Goal: Task Accomplishment & Management: Complete application form

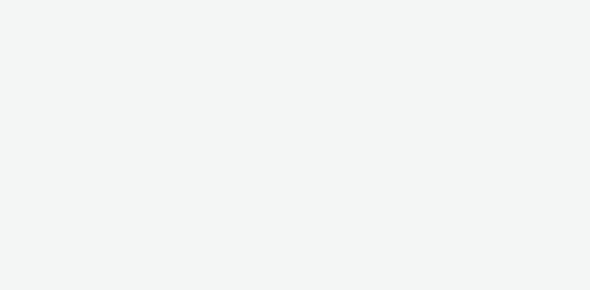
select select "08a58170-7f08-4922-abc8-b2d1eb407230"
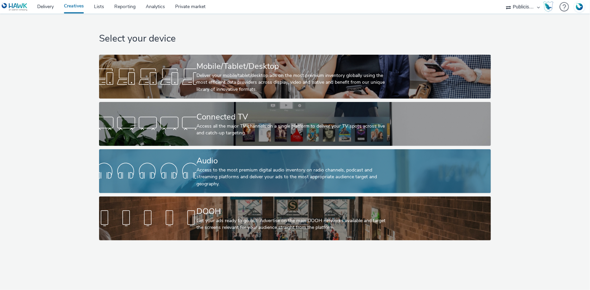
click at [234, 178] on div "Access to the most premium digital audio inventory on radio channels, podcast a…" at bounding box center [293, 177] width 194 height 21
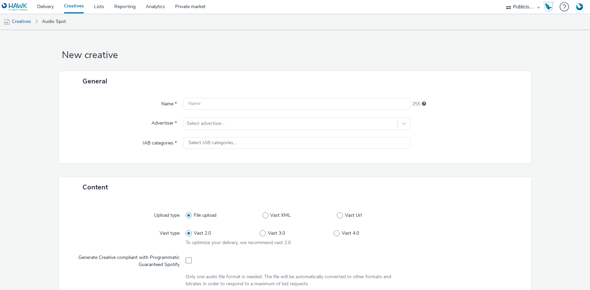
select select "08a58170-7f08-4922-abc8-b2d1eb407230"
click at [198, 123] on div at bounding box center [290, 124] width 207 height 8
type input "lid"
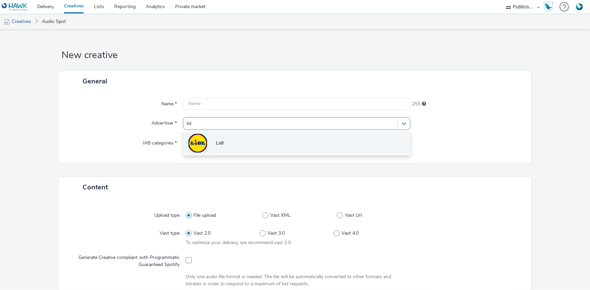
drag, startPoint x: 210, startPoint y: 134, endPoint x: 214, endPoint y: 133, distance: 4.0
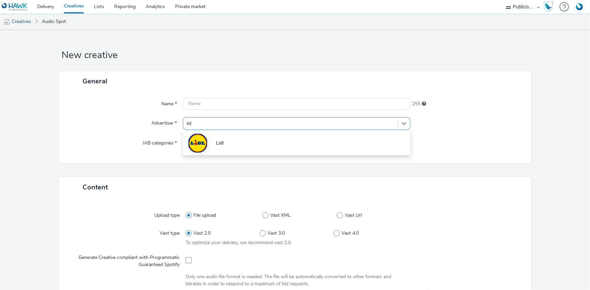
click at [211, 135] on li "Lidl" at bounding box center [296, 142] width 227 height 23
type input "[URL][DOMAIN_NAME]"
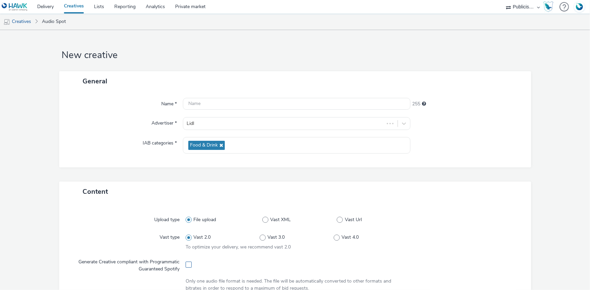
click at [187, 264] on span at bounding box center [188, 265] width 6 height 6
checkbox input "true"
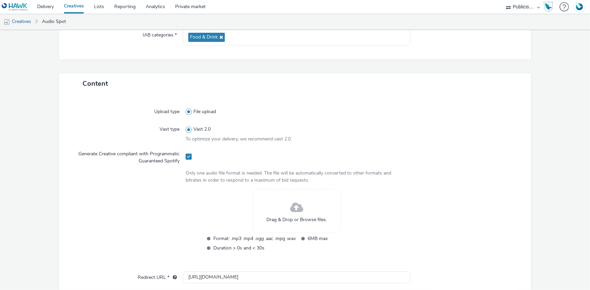
scroll to position [123, 0]
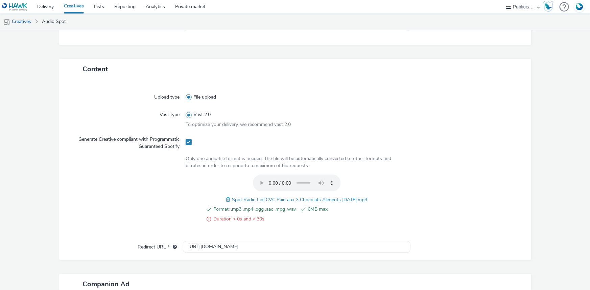
click at [226, 198] on span at bounding box center [229, 199] width 6 height 7
click at [265, 196] on span "Spot Radio Lidl CVC Pain aux 3 Chocolats Aliments [DATE].mp3" at bounding box center [299, 198] width 135 height 6
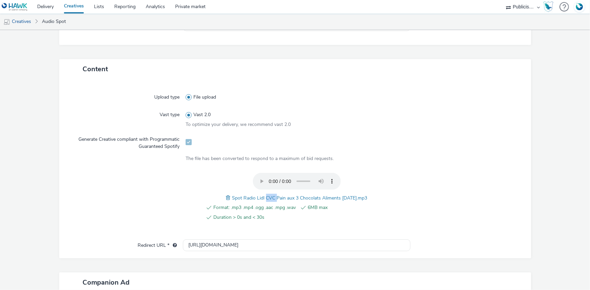
click at [265, 196] on span "Spot Radio Lidl CVC Pain aux 3 Chocolats Aliments [DATE].mp3" at bounding box center [299, 198] width 135 height 6
click at [144, 205] on div at bounding box center [128, 201] width 115 height 56
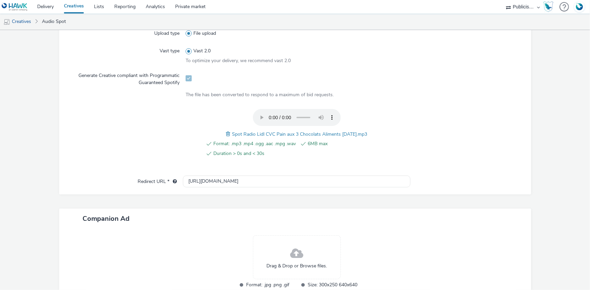
scroll to position [231, 0]
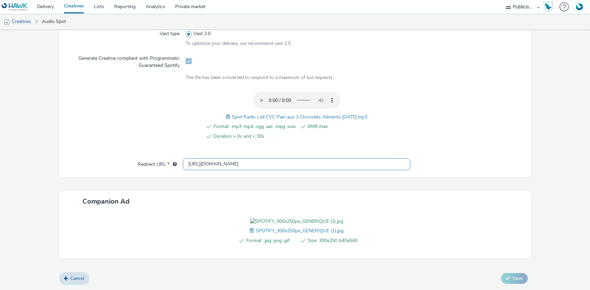
click at [202, 158] on input "[URL][DOMAIN_NAME]" at bounding box center [296, 164] width 227 height 12
paste input "s://[DOMAIN_NAME][URL]"
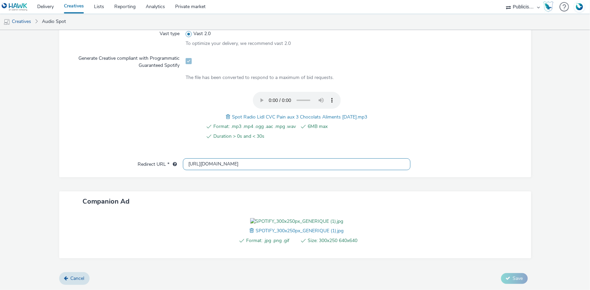
type input "[URL][DOMAIN_NAME]"
click at [239, 114] on span "Spot Radio Lidl CVC Pain aux 3 Chocolats Aliments [DATE].mp3" at bounding box center [299, 117] width 135 height 6
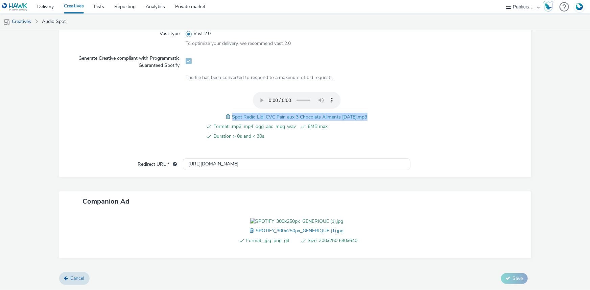
click at [239, 114] on span "Spot Radio Lidl CVC Pain aux 3 Chocolats Aliments [DATE].mp3" at bounding box center [299, 117] width 135 height 6
copy span "Spot Radio Lidl CVC Pain aux 3 Chocolats Aliments [DATE].mp3"
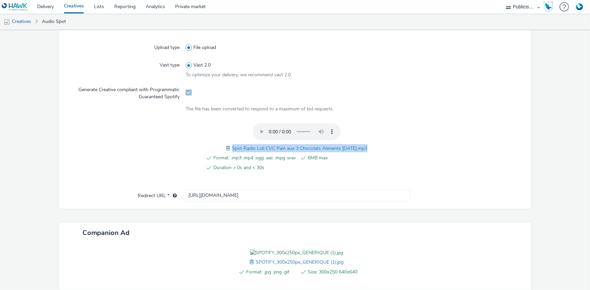
scroll to position [47, 0]
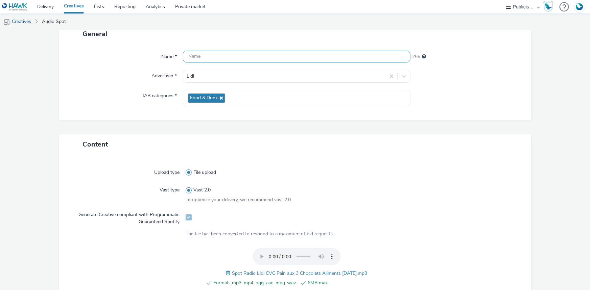
click at [209, 55] on input "text" at bounding box center [296, 57] width 227 height 12
paste input "Spot Radio Lidl CVC Pain aux 3 Chocolats Aliments [DATE].mp3"
type input "Spot Radio Lidl CVC Pain aux 3 Chocolats Aliments [DATE]_Spotify"
click at [440, 105] on div at bounding box center [467, 98] width 114 height 17
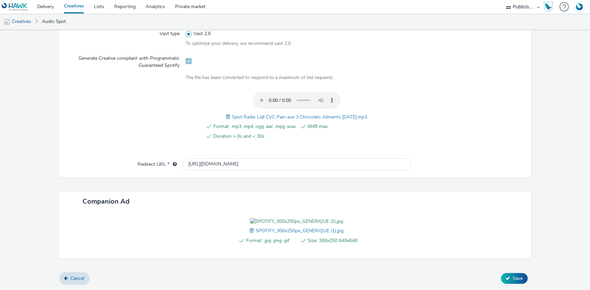
scroll to position [242, 0]
click at [516, 277] on span "Save" at bounding box center [518, 278] width 10 height 6
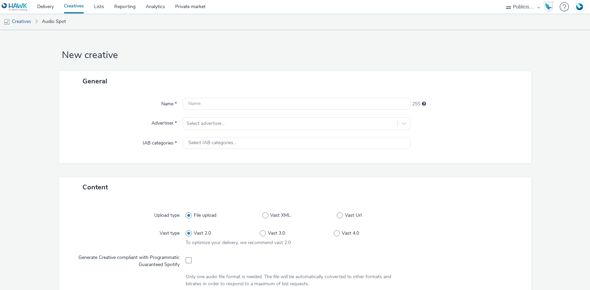
select select "08a58170-7f08-4922-abc8-b2d1eb407230"
click at [214, 122] on div at bounding box center [290, 124] width 207 height 8
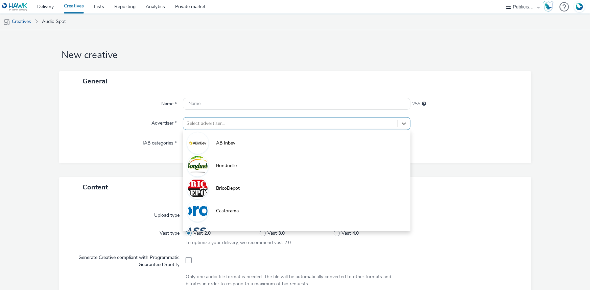
paste input "lid"
type input "lid"
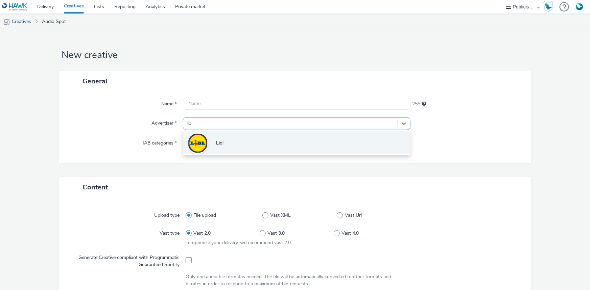
click at [212, 134] on li "Lidl" at bounding box center [296, 142] width 227 height 23
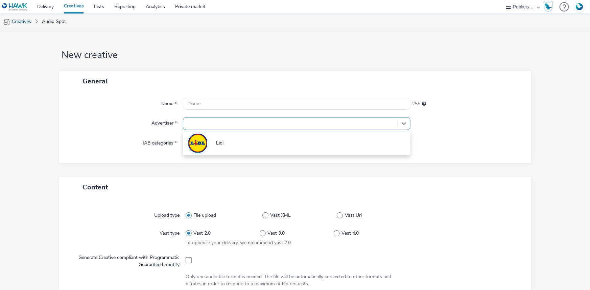
type input "[URL][DOMAIN_NAME]"
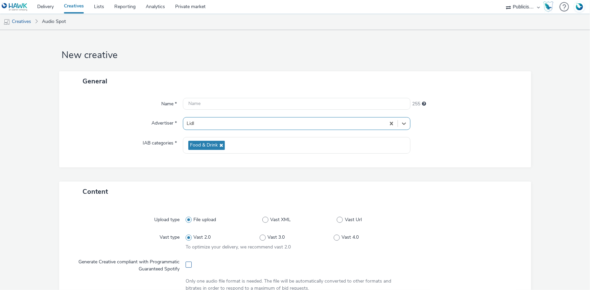
click at [187, 266] on span at bounding box center [188, 265] width 6 height 6
checkbox input "true"
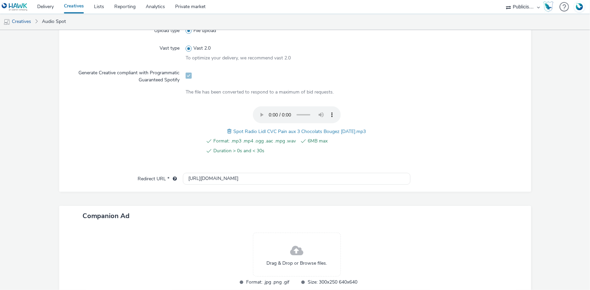
scroll to position [231, 0]
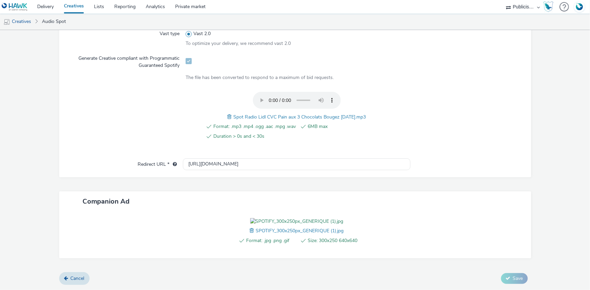
click at [187, 143] on div "Upload type File upload Vast type Vast 2.0 To optimize your delivery, we recomm…" at bounding box center [295, 87] width 472 height 179
click at [193, 158] on input "[URL][DOMAIN_NAME]" at bounding box center [296, 164] width 227 height 12
paste input "s://[DOMAIN_NAME][URL]"
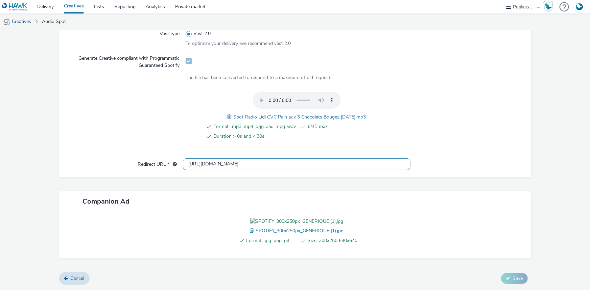
scroll to position [0, 477]
type input "[URL][DOMAIN_NAME]"
click at [270, 114] on span "Spot Radio Lidl CVC Pain aux 3 Chocolats Bougez 18-09-25.mp3" at bounding box center [299, 117] width 132 height 6
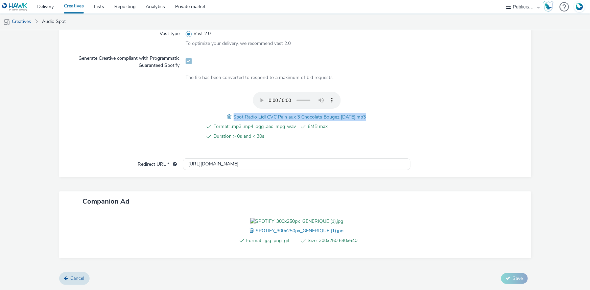
click at [270, 114] on span "Spot Radio Lidl CVC Pain aux 3 Chocolats Bougez 18-09-25.mp3" at bounding box center [299, 117] width 132 height 6
copy span "Spot Radio Lidl CVC Pain aux 3 Chocolats Bougez 18-09-25.mp3"
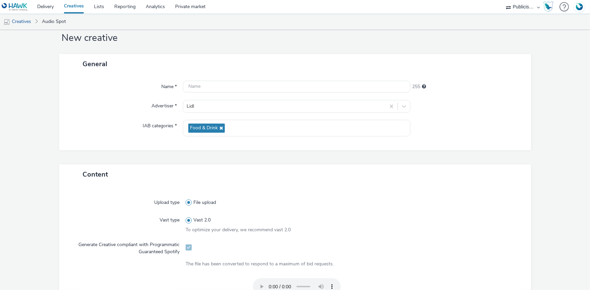
scroll to position [17, 0]
click at [198, 88] on input "text" at bounding box center [296, 87] width 227 height 12
paste input "Spot Radio Lidl CVC Pain aux 3 Chocolats Bougez 18-09-25.mp3"
paste input "_Spotify"
type input "Spot Radio Lidl CVC Pain aux 3 Chocolats Bougez 18-09-25_Spotify"
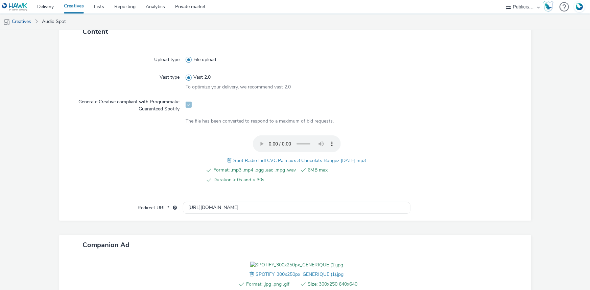
scroll to position [242, 0]
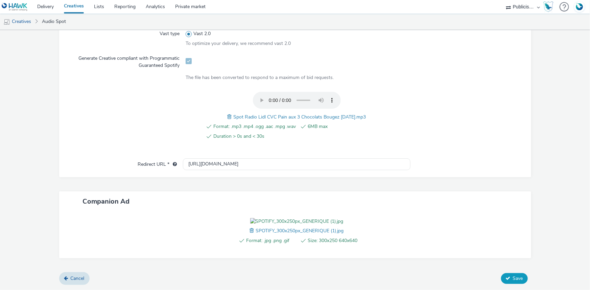
click at [507, 277] on button "Save" at bounding box center [514, 278] width 27 height 11
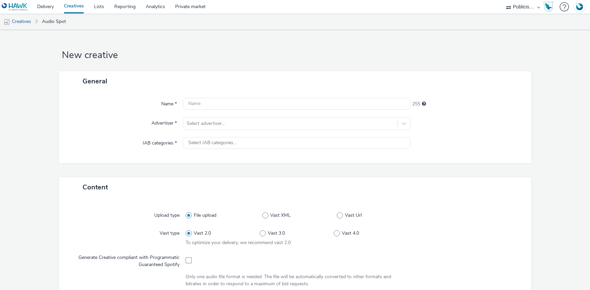
select select "08a58170-7f08-4922-abc8-b2d1eb407230"
click at [210, 120] on div at bounding box center [290, 124] width 207 height 8
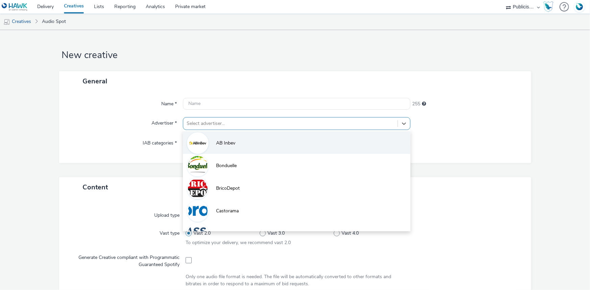
paste input "lid"
type input "lid"
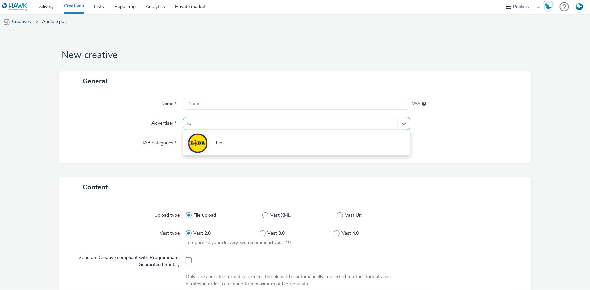
click at [208, 142] on li "Lidl" at bounding box center [296, 142] width 227 height 23
type input "[URL][DOMAIN_NAME]"
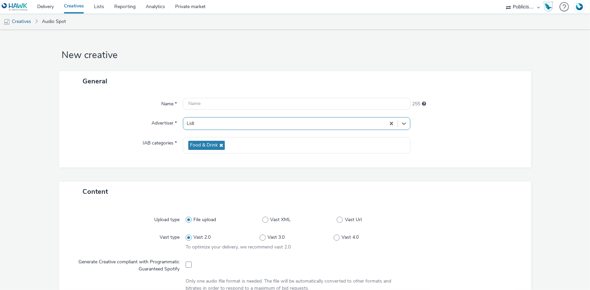
click at [186, 268] on div at bounding box center [296, 264] width 222 height 17
drag, startPoint x: 187, startPoint y: 263, endPoint x: 189, endPoint y: 242, distance: 21.0
click at [187, 264] on span at bounding box center [188, 265] width 6 height 6
checkbox input "true"
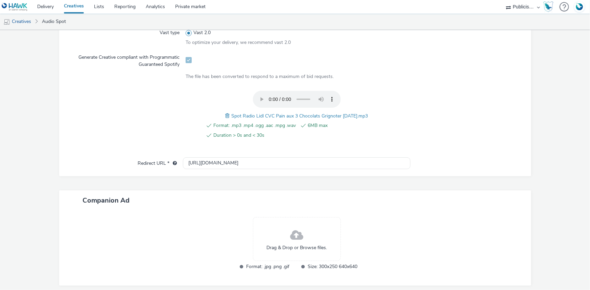
scroll to position [231, 0]
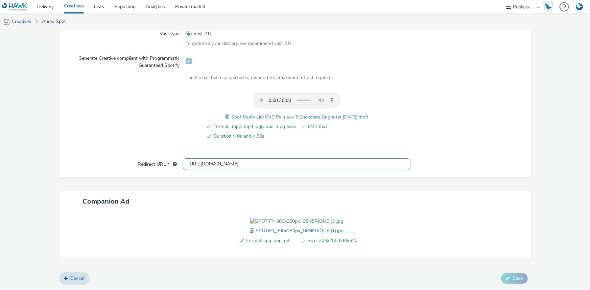
click at [196, 158] on input "[URL][DOMAIN_NAME]" at bounding box center [296, 164] width 227 height 12
paste input "s://[DOMAIN_NAME][URL]"
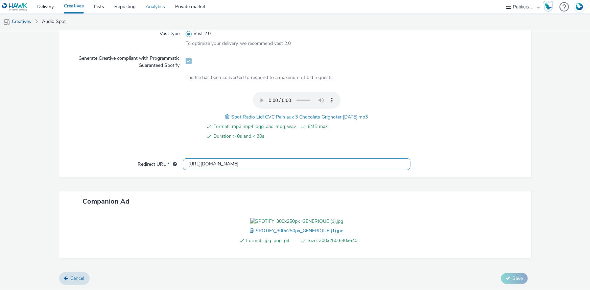
type input "[URL][DOMAIN_NAME]"
click at [243, 114] on span "Spot Radio Lidl CVC Pain aux 3 Chocolats Grignoter 18-09-25.mp3" at bounding box center [299, 117] width 137 height 6
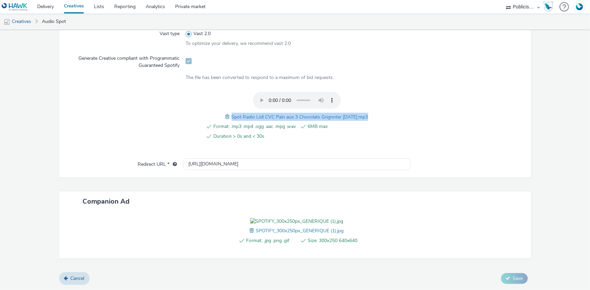
click at [243, 114] on span "Spot Radio Lidl CVC Pain aux 3 Chocolats Grignoter 18-09-25.mp3" at bounding box center [299, 117] width 137 height 6
copy span "Spot Radio Lidl CVC Pain aux 3 Chocolats Grignoter 18-09-25.mp3"
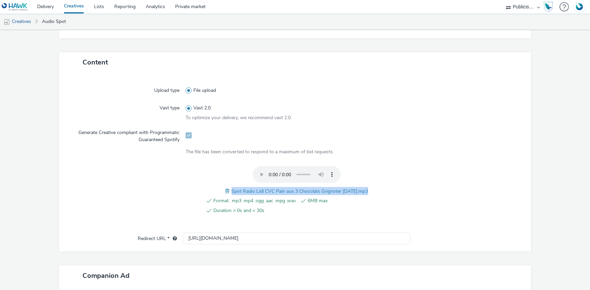
scroll to position [47, 0]
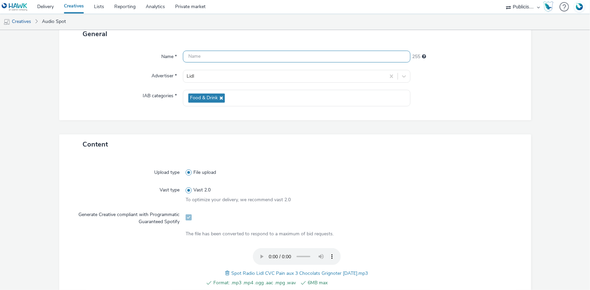
click at [197, 58] on input "text" at bounding box center [296, 57] width 227 height 12
paste input "Spot Radio Lidl CVC Pain aux 3 Chocolats Grignoter 18-09-25.mp3"
paste input "_Spotify"
type input "Spot Radio Lidl CVC Pain aux 3 Chocolats Grignoter 18-09-25_Spotify"
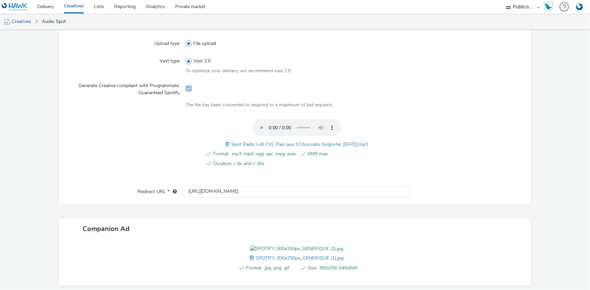
scroll to position [242, 0]
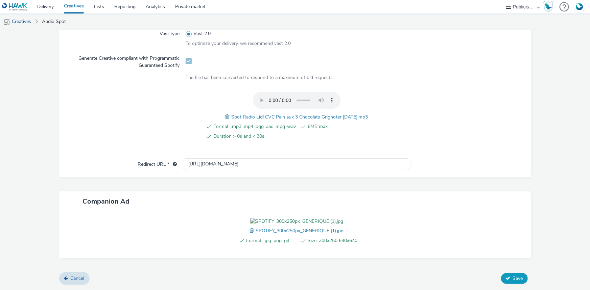
click at [502, 282] on button "Save" at bounding box center [514, 278] width 27 height 11
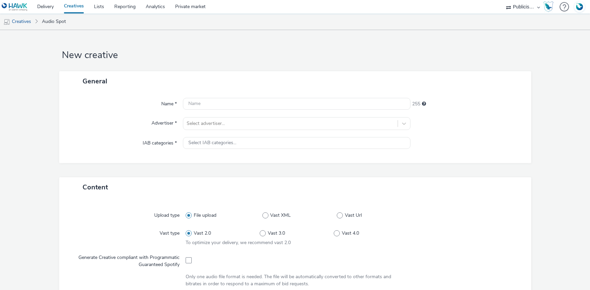
select select "08a58170-7f08-4922-abc8-b2d1eb407230"
click at [201, 129] on div "Select advertiser..." at bounding box center [290, 123] width 214 height 11
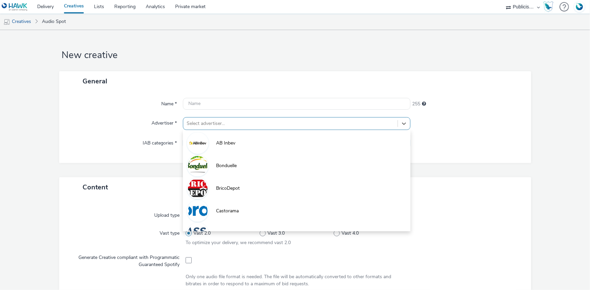
paste input "lid"
type input "lid"
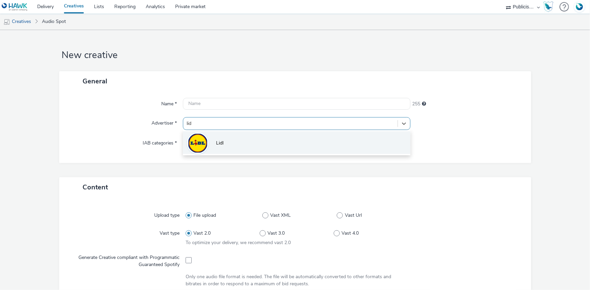
click at [201, 143] on img at bounding box center [198, 143] width 20 height 20
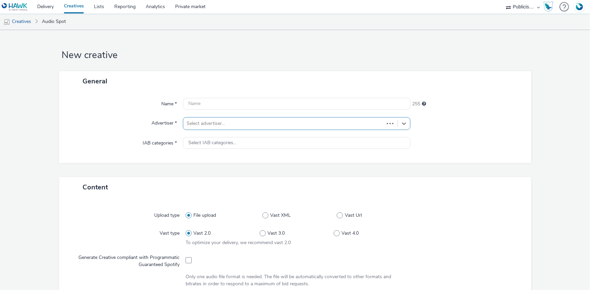
type input "[URL][DOMAIN_NAME]"
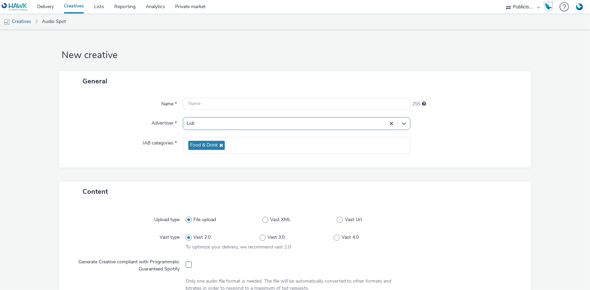
click at [188, 266] on span at bounding box center [188, 265] width 6 height 6
checkbox input "true"
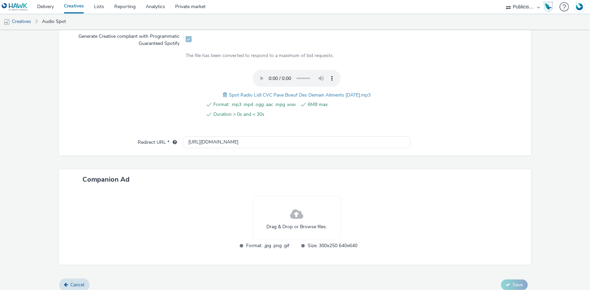
scroll to position [231, 0]
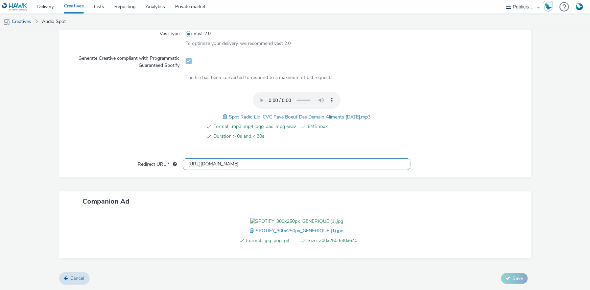
click at [193, 158] on input "[URL][DOMAIN_NAME]" at bounding box center [296, 164] width 227 height 12
paste input "s://[DOMAIN_NAME][URL]"
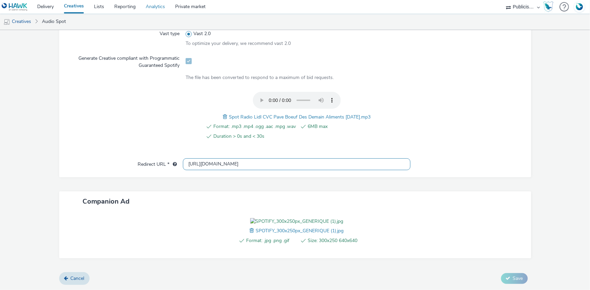
type input "[URL][DOMAIN_NAME]"
click at [273, 114] on span "Spot Radio Lidl CVC Pave Boeuf Des Demain Aliments 16-09-25.mp3" at bounding box center [300, 117] width 142 height 6
click at [272, 114] on span "Spot Radio Lidl CVC Pave Boeuf Des Demain Aliments 16-09-25.mp3" at bounding box center [300, 117] width 142 height 6
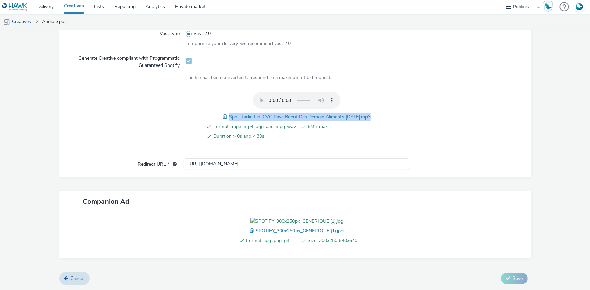
click at [272, 114] on span "Spot Radio Lidl CVC Pave Boeuf Des Demain Aliments 16-09-25.mp3" at bounding box center [300, 117] width 142 height 6
copy span "Spot Radio Lidl CVC Pave Boeuf Des Demain Aliments 16-09-25.mp3"
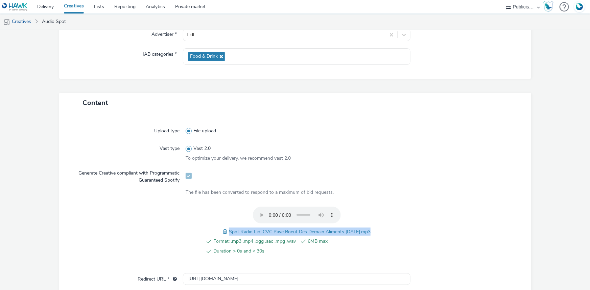
scroll to position [27, 0]
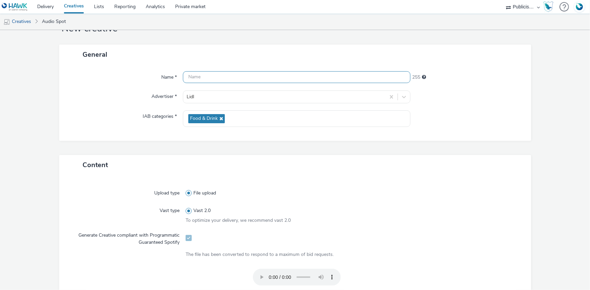
click at [234, 79] on input "text" at bounding box center [296, 77] width 227 height 12
paste input "Spot Radio Lidl CVC Pave Boeuf Des Demain Aliments 16-09-25.mp3"
paste input "_Spotify"
type input "Spot Radio Lidl CVC Pave Boeuf Des Demain Aliments 16-09-25_Spotify"
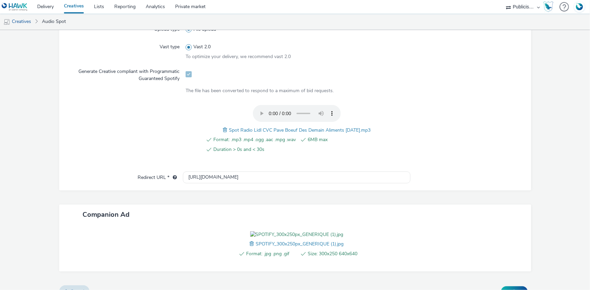
scroll to position [242, 0]
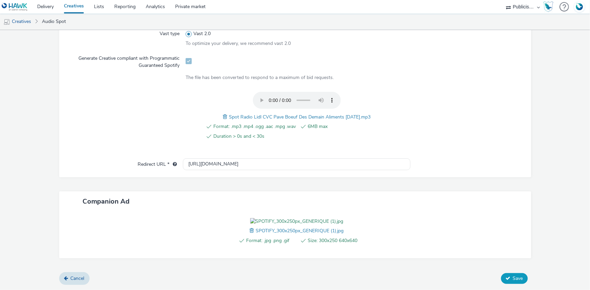
click at [506, 280] on button "Save" at bounding box center [514, 278] width 27 height 11
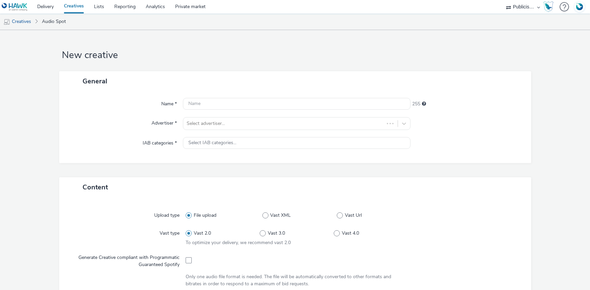
select select "08a58170-7f08-4922-abc8-b2d1eb407230"
click at [209, 131] on div "Name * 255 Advertiser * Select advertiser... IAB categories * Select IAB catego…" at bounding box center [295, 127] width 472 height 72
click at [208, 124] on div at bounding box center [290, 124] width 207 height 8
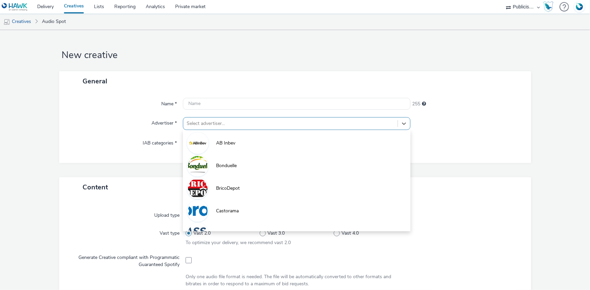
paste input "lid"
type input "lid"
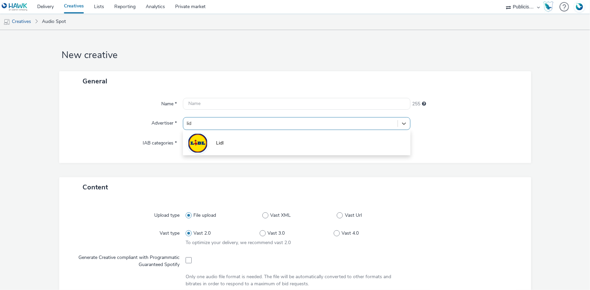
click at [209, 136] on li "Lidl" at bounding box center [296, 142] width 227 height 23
type input "[URL][DOMAIN_NAME]"
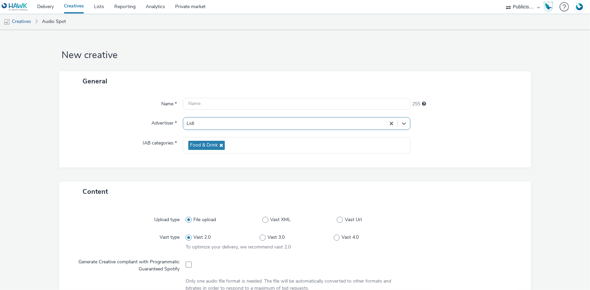
click at [185, 269] on div at bounding box center [296, 264] width 222 height 17
click at [189, 266] on span at bounding box center [188, 265] width 6 height 6
checkbox input "true"
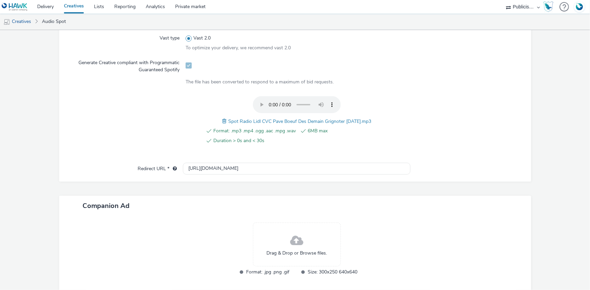
scroll to position [231, 0]
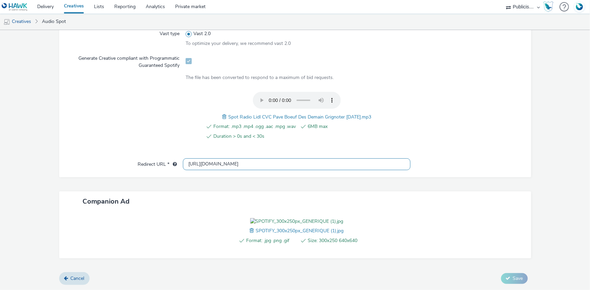
click at [199, 158] on input "[URL][DOMAIN_NAME]" at bounding box center [296, 164] width 227 height 12
click at [199, 158] on input "http://lidl.fr" at bounding box center [296, 164] width 227 height 12
click at [199, 158] on input "[URL][DOMAIN_NAME]" at bounding box center [296, 164] width 227 height 12
paste input "s://[DOMAIN_NAME][URL]"
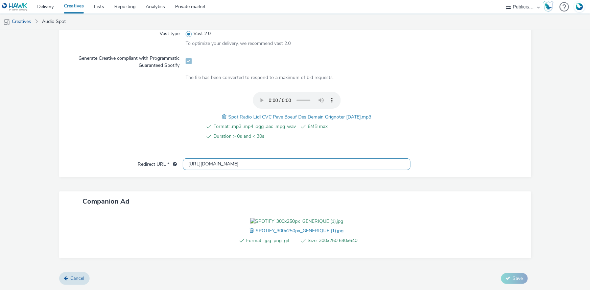
scroll to position [0, 477]
type input "[URL][DOMAIN_NAME]"
click at [275, 114] on span "Spot Radio Lidl CVC Pave Boeuf Des Demain Grignoter 16-09-25.mp3" at bounding box center [299, 117] width 143 height 6
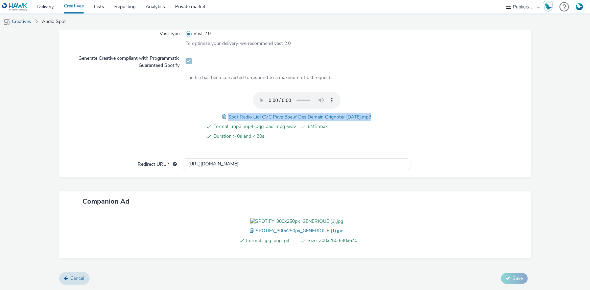
click at [275, 114] on span "Spot Radio Lidl CVC Pave Boeuf Des Demain Grignoter 16-09-25.mp3" at bounding box center [299, 117] width 143 height 6
copy span "Spot Radio Lidl CVC Pave Boeuf Des Demain Grignoter 16-09-25.mp3"
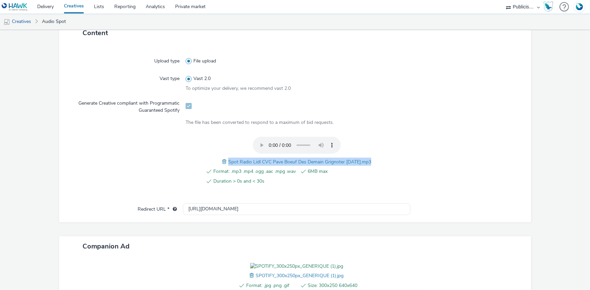
scroll to position [47, 0]
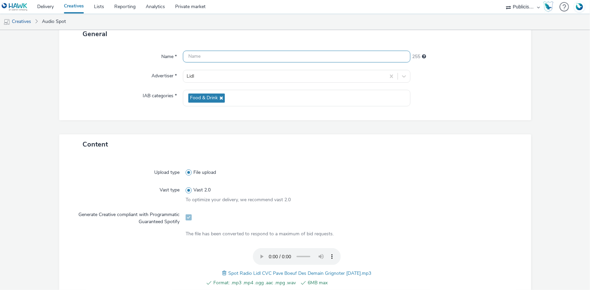
click at [230, 52] on input "text" at bounding box center [296, 57] width 227 height 12
paste input "Spot Radio Lidl CVC Pave Boeuf Des Demain Grignoter 16-09-25.mp3"
paste input "_Spotify"
type input "Spot Radio Lidl CVC Pave Boeuf Des Demain Grignoter 16-09-25_Spotify"
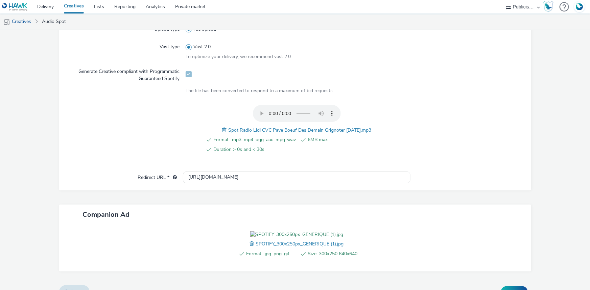
scroll to position [242, 0]
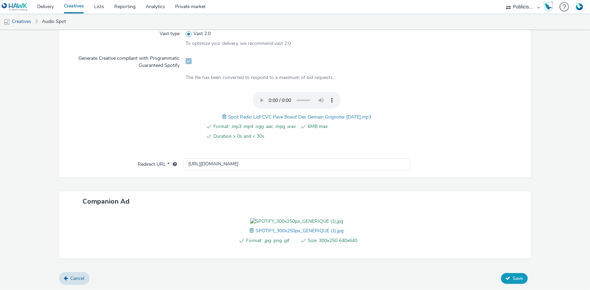
click at [505, 274] on button "Save" at bounding box center [514, 278] width 27 height 11
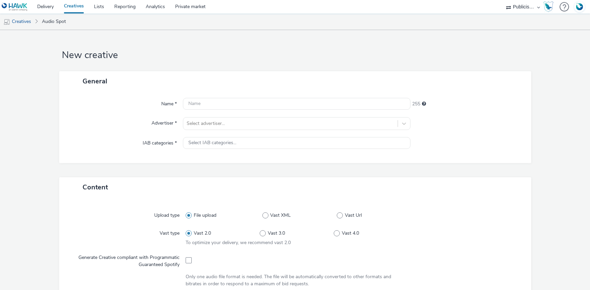
select select "08a58170-7f08-4922-abc8-b2d1eb407230"
click at [203, 126] on div at bounding box center [290, 124] width 207 height 8
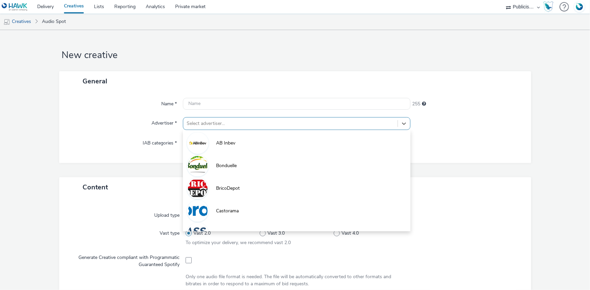
paste input "lid"
type input "lid"
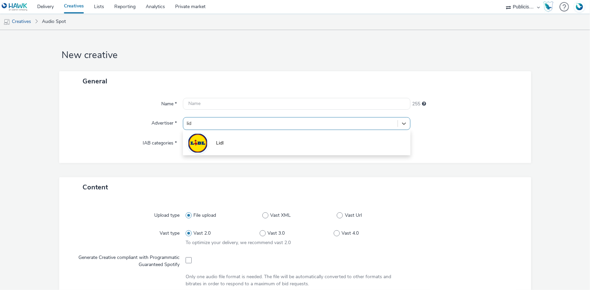
click at [201, 140] on img at bounding box center [198, 143] width 20 height 20
type input "[URL][DOMAIN_NAME]"
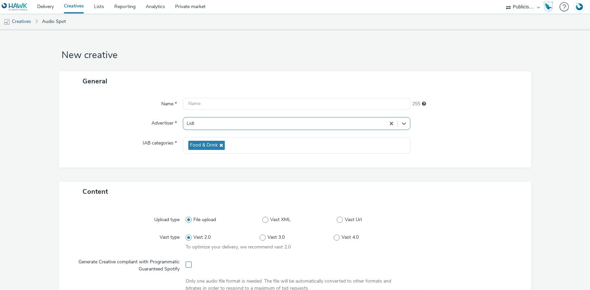
click at [186, 266] on span at bounding box center [188, 265] width 6 height 6
checkbox input "true"
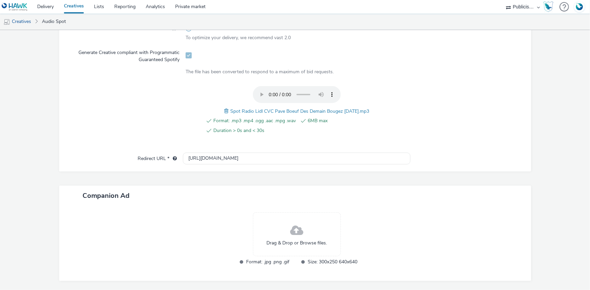
scroll to position [231, 0]
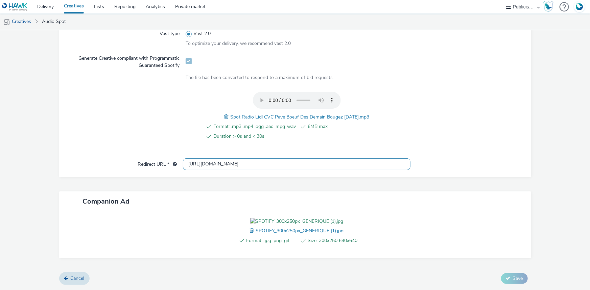
click at [194, 158] on input "[URL][DOMAIN_NAME]" at bounding box center [296, 164] width 227 height 12
paste input "s://[DOMAIN_NAME][URL]"
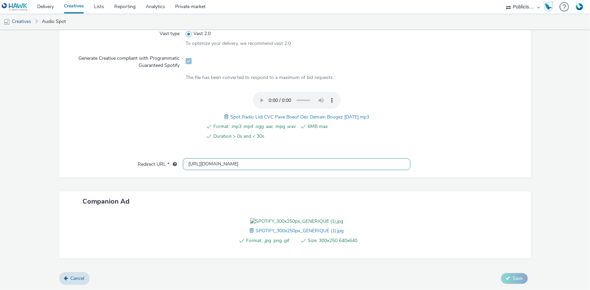
scroll to position [0, 477]
type input "[URL][DOMAIN_NAME]"
click at [281, 114] on span "Spot Radio Lidl CVC Pave Boeuf Des Demain Bougez 16-09-25.mp3" at bounding box center [299, 117] width 139 height 6
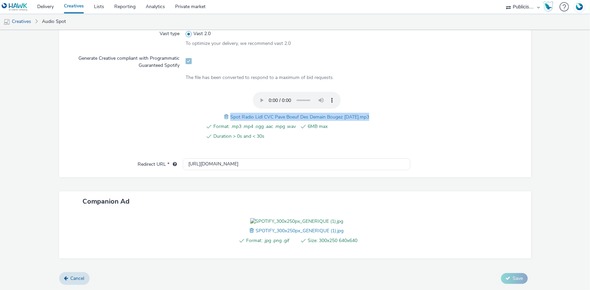
click at [281, 114] on span "Spot Radio Lidl CVC Pave Boeuf Des Demain Bougez 16-09-25.mp3" at bounding box center [299, 117] width 139 height 6
copy span "Spot Radio Lidl CVC Pave Boeuf Des Demain Bougez 16-09-25.mp3"
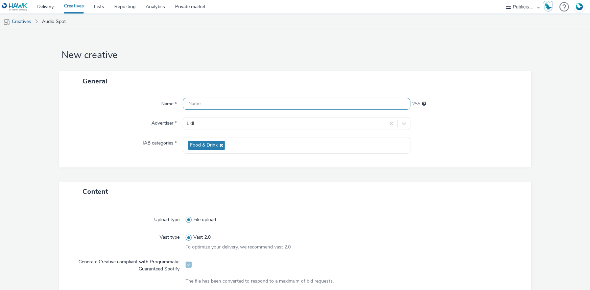
click at [231, 99] on input "text" at bounding box center [296, 104] width 227 height 12
paste input "Spot Radio Lidl CVC Pave Boeuf Des Demain Bougez 16-09-25.mp3"
paste input "_Spotify"
type input "Spot Radio Lidl CVC Pave Boeuf Des Demain Bougez 16-09-25_Spotify"
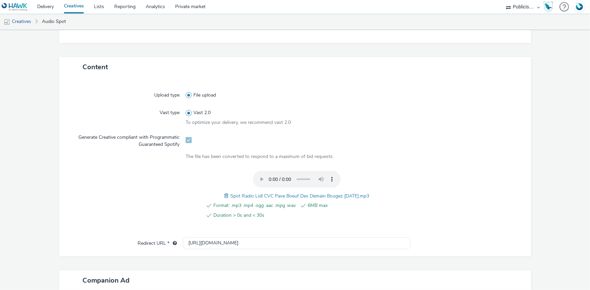
scroll to position [242, 0]
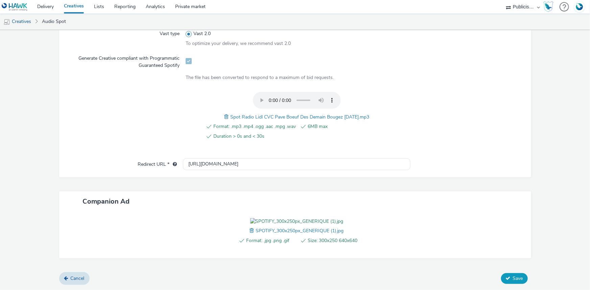
click at [503, 282] on button "Save" at bounding box center [514, 278] width 27 height 11
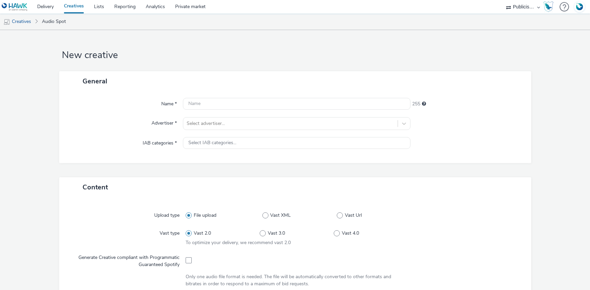
select select "08a58170-7f08-4922-abc8-b2d1eb407230"
click at [214, 124] on div at bounding box center [290, 124] width 207 height 8
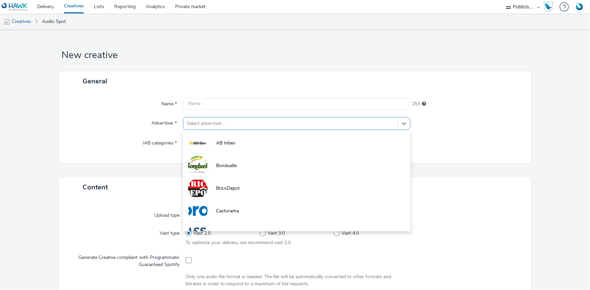
paste input "lid"
type input "lid"
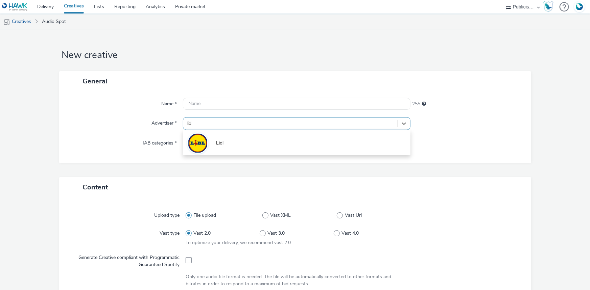
click at [214, 145] on li "Lidl" at bounding box center [296, 142] width 227 height 23
type input "[URL][DOMAIN_NAME]"
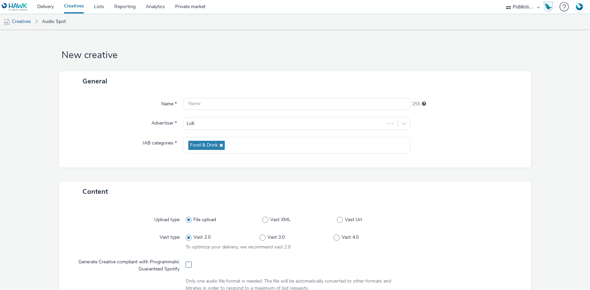
click at [187, 267] on span at bounding box center [188, 265] width 6 height 6
checkbox input "true"
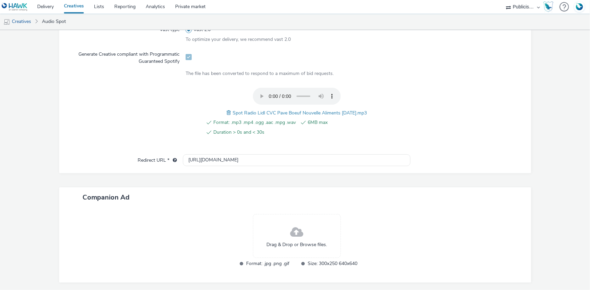
scroll to position [231, 0]
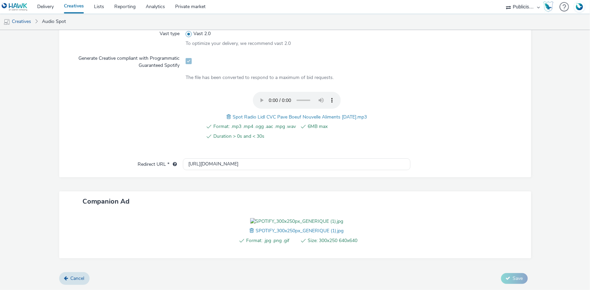
click at [204, 128] on div "Upload type File upload Vast type Vast 2.0 To optimize your delivery, we recomm…" at bounding box center [295, 82] width 458 height 154
click at [204, 130] on div "Upload type File upload Vast type Vast 2.0 To optimize your delivery, we recomm…" at bounding box center [295, 87] width 472 height 179
click at [203, 158] on input "[URL][DOMAIN_NAME]" at bounding box center [296, 164] width 227 height 12
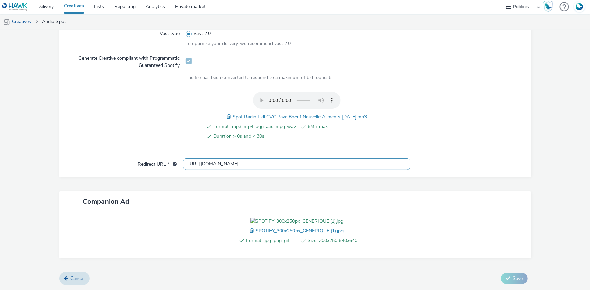
paste input "s://[DOMAIN_NAME][URL]"
type input "[URL][DOMAIN_NAME]"
click at [265, 114] on span "Spot Radio Lidl CVC Pave Boeuf Nouvelle Aliments [DATE].mp3" at bounding box center [299, 117] width 134 height 6
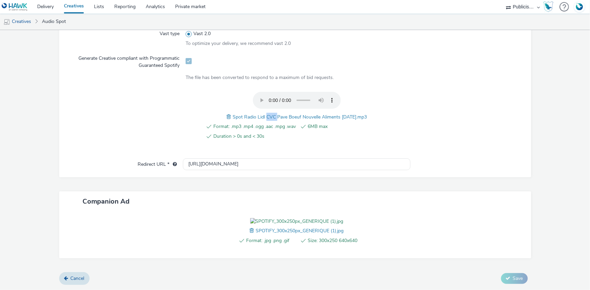
click at [265, 114] on span "Spot Radio Lidl CVC Pave Boeuf Nouvelle Aliments 16-09-25.mp3" at bounding box center [299, 117] width 134 height 6
copy span "Spot Radio Lidl CVC Pave Boeuf Nouvelle Aliments 16-09-25.mp3"
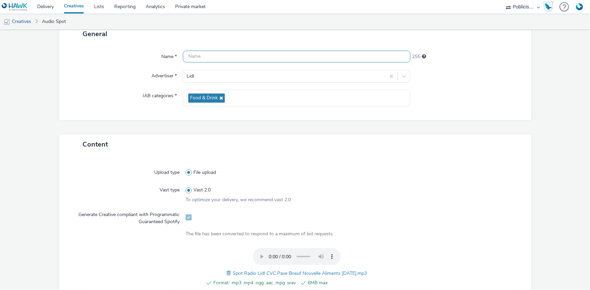
click at [226, 51] on input "text" at bounding box center [296, 57] width 227 height 12
paste input "Spot Radio Lidl CVC Pave Boeuf Nouvelle Aliments 16-09-25.mp3"
paste input "_Spotify"
type input "Spot Radio Lidl CVC Pave Boeuf Nouvelle Aliments 16-09-25_Spotify"
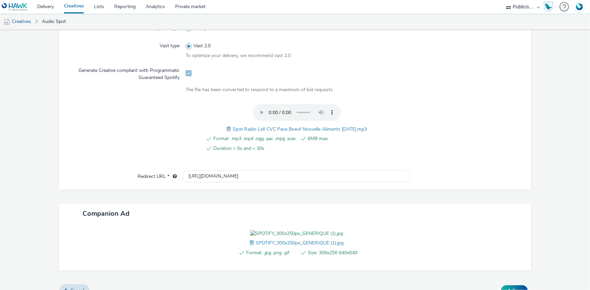
scroll to position [242, 0]
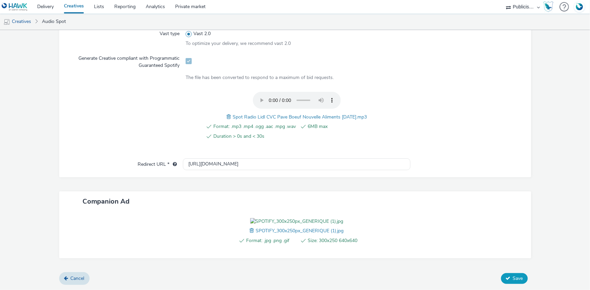
click at [515, 277] on span "Save" at bounding box center [518, 278] width 10 height 6
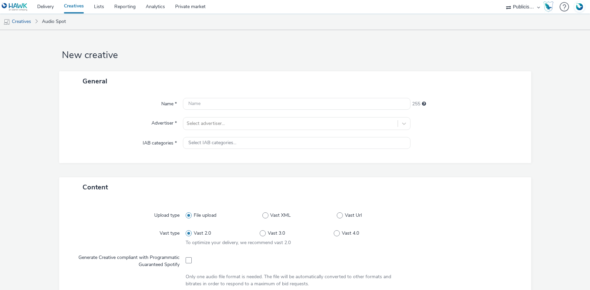
select select "08a58170-7f08-4922-abc8-b2d1eb407230"
click at [218, 122] on div at bounding box center [290, 124] width 207 height 8
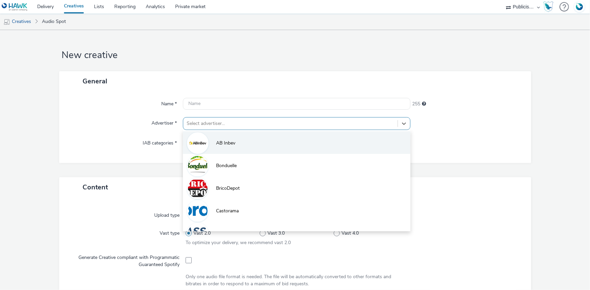
paste input "lid"
type input "lid"
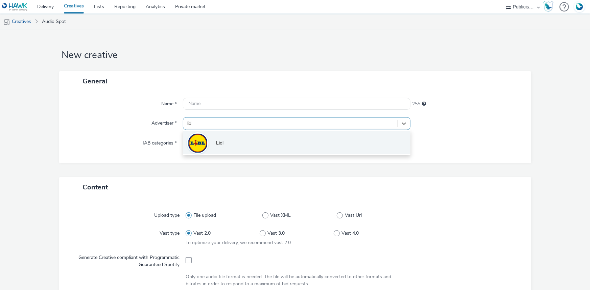
click at [210, 145] on li "Lidl" at bounding box center [296, 142] width 227 height 23
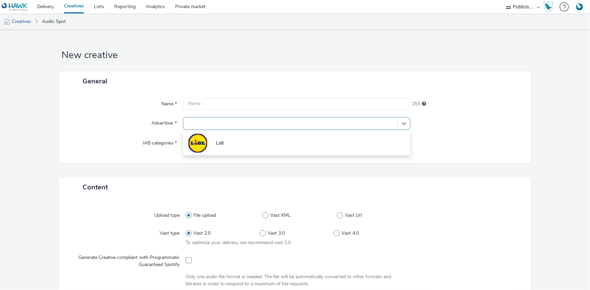
type input "[URL][DOMAIN_NAME]"
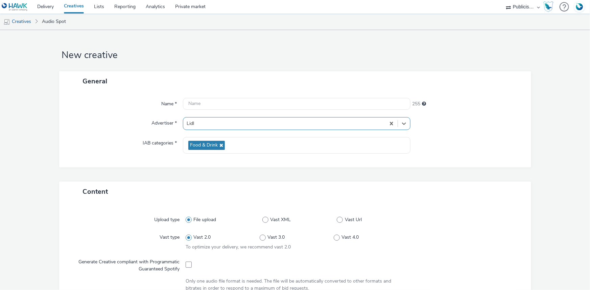
click at [186, 265] on span at bounding box center [188, 265] width 6 height 6
checkbox input "true"
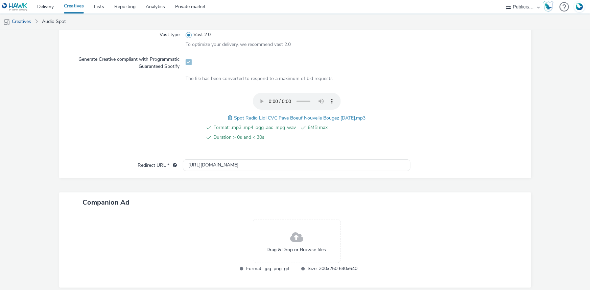
scroll to position [231, 0]
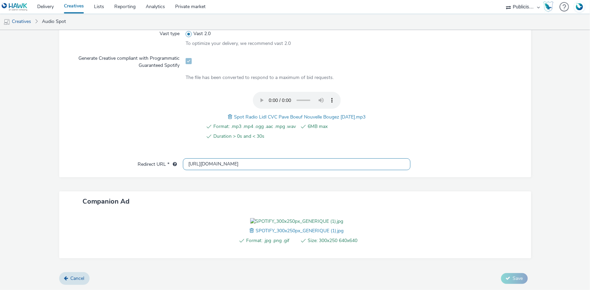
click at [199, 158] on input "[URL][DOMAIN_NAME]" at bounding box center [296, 164] width 227 height 12
paste input "s://[DOMAIN_NAME][URL]"
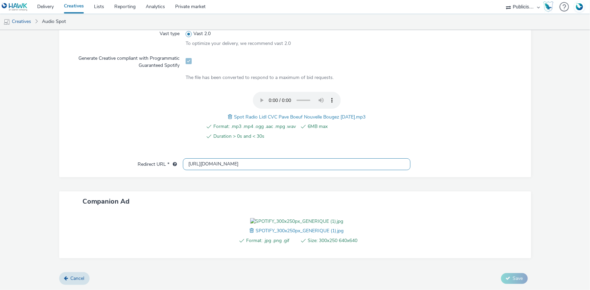
type input "[URL][DOMAIN_NAME]"
click at [286, 114] on span "Spot Radio Lidl CVC Pave Boeuf Nouvelle Bougez 16-09-25.mp3" at bounding box center [299, 117] width 131 height 6
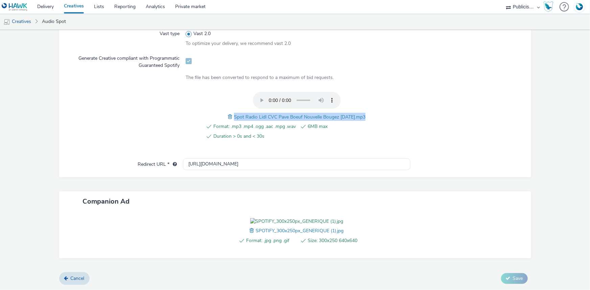
click at [286, 114] on span "Spot Radio Lidl CVC Pave Boeuf Nouvelle Bougez 16-09-25.mp3" at bounding box center [299, 117] width 131 height 6
copy span "Spot Radio Lidl CVC Pave Boeuf Nouvelle Bougez 16-09-25.mp3"
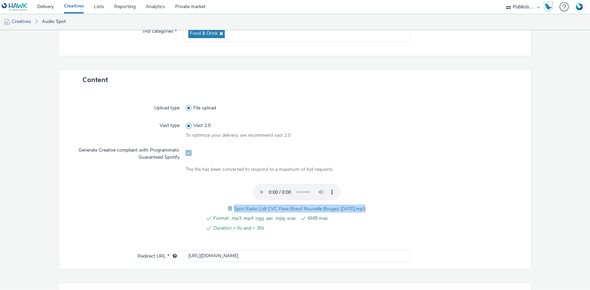
scroll to position [47, 0]
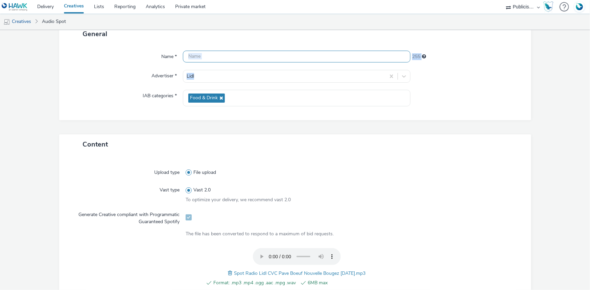
click at [207, 63] on div "Name * 255 Advertiser * Lidl IAB categories * Food & Drink" at bounding box center [295, 82] width 472 height 76
click at [210, 57] on input "text" at bounding box center [296, 57] width 227 height 12
paste input "Spot Radio Lidl CVC Pave Boeuf Nouvelle Bougez [DATE].mp3"
paste input "_Spotify"
type input "Spot Radio Lidl CVC Pave Boeuf Nouvelle Bougez [DATE]_Spotify"
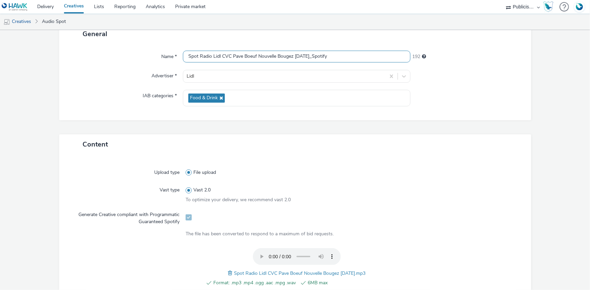
scroll to position [242, 0]
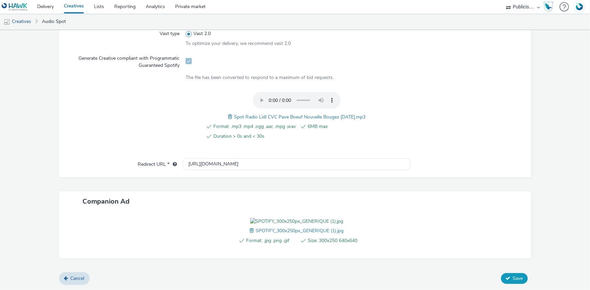
click at [515, 281] on span "Save" at bounding box center [518, 278] width 10 height 6
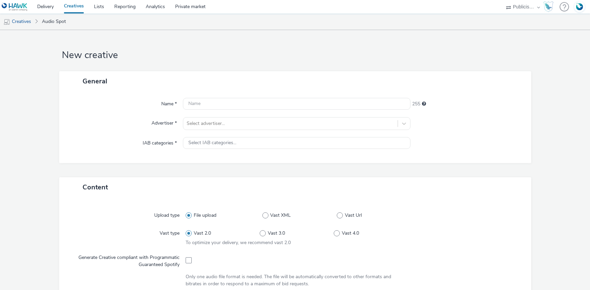
select select "08a58170-7f08-4922-abc8-b2d1eb407230"
click at [213, 125] on div at bounding box center [290, 124] width 207 height 8
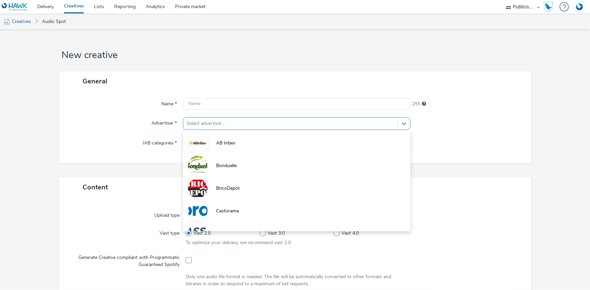
paste input "lid"
type input "lid"
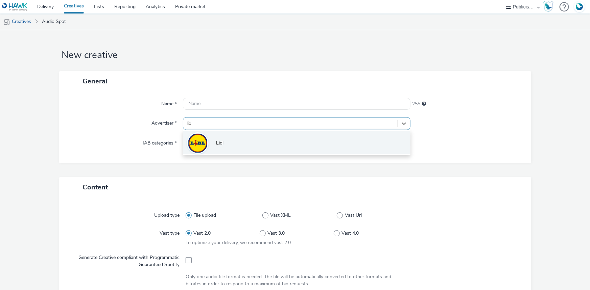
drag, startPoint x: 209, startPoint y: 143, endPoint x: 202, endPoint y: 139, distance: 7.6
click at [209, 142] on li "Lidl" at bounding box center [296, 142] width 227 height 23
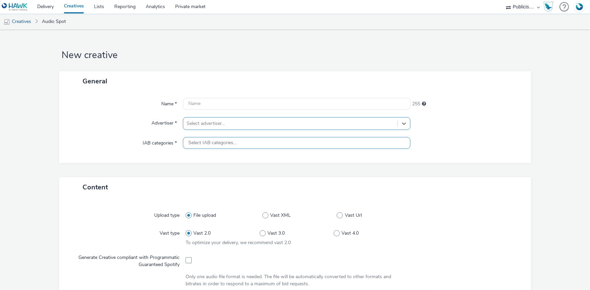
type input "[URL][DOMAIN_NAME]"
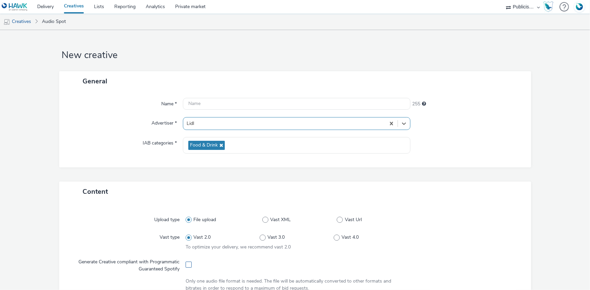
click at [185, 266] on span at bounding box center [188, 265] width 6 height 6
checkbox input "true"
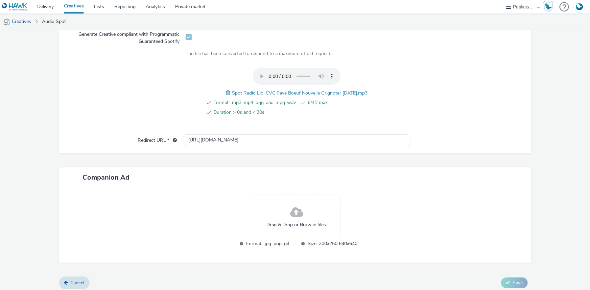
scroll to position [231, 0]
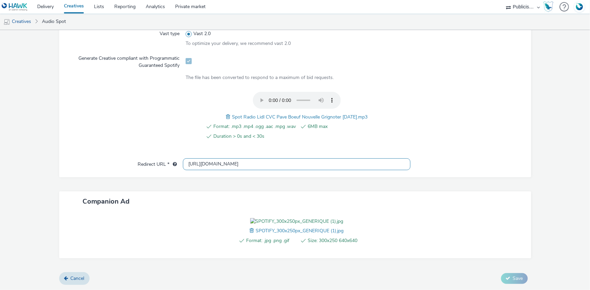
click at [190, 158] on input "[URL][DOMAIN_NAME]" at bounding box center [296, 164] width 227 height 12
paste input "s://[DOMAIN_NAME][URL]"
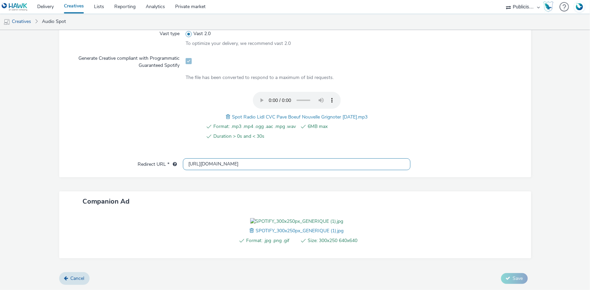
type input "https://www.lidl.fr/l/catalogue-de-la-semaine/du-25-09-au-01-10-les-promos-de-l…"
click at [259, 114] on span "Spot Radio Lidl CVC Pave Boeuf Nouvelle Grignoter 16-09-25.mp3" at bounding box center [299, 117] width 135 height 6
click at [258, 114] on span "Spot Radio Lidl CVC Pave Boeuf Nouvelle Grignoter 16-09-25.mp3" at bounding box center [299, 117] width 135 height 6
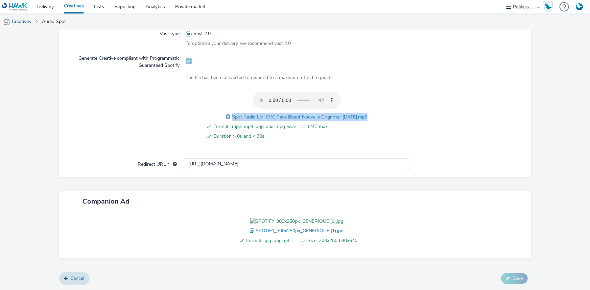
click at [258, 114] on span "Spot Radio Lidl CVC Pave Boeuf Nouvelle Grignoter 16-09-25.mp3" at bounding box center [299, 117] width 135 height 6
copy span "Spot Radio Lidl CVC Pave Boeuf Nouvelle Grignoter 16-09-25.mp3"
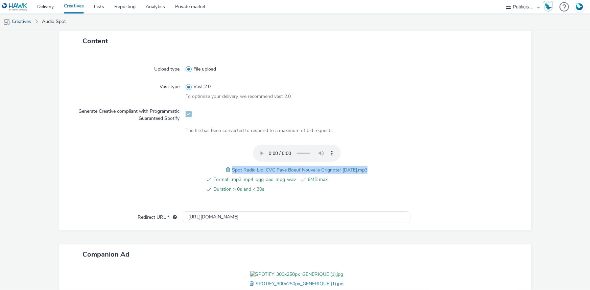
scroll to position [17, 0]
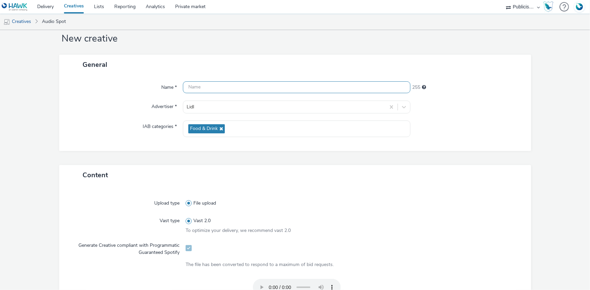
click at [215, 81] on input "text" at bounding box center [296, 87] width 227 height 12
paste input "Spot Radio Lidl CVC Pave Boeuf Nouvelle Grignoter 16-09-25.mp3"
paste input "_Spotify"
type input "Spot Radio Lidl CVC Pave Boeuf Nouvelle Grignoter 16-09-25_Spotify"
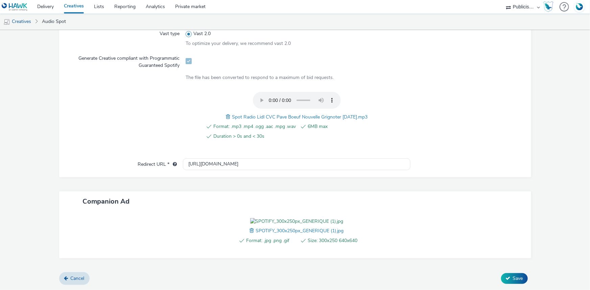
scroll to position [231, 0]
click at [512, 284] on button "Save" at bounding box center [514, 278] width 27 height 11
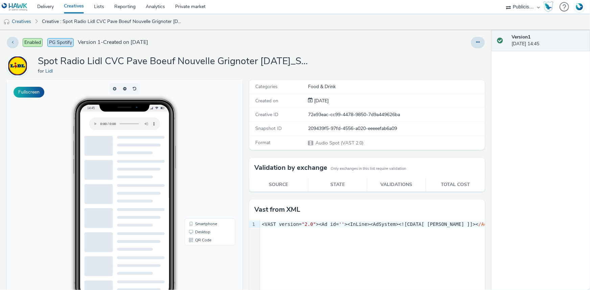
click at [74, 8] on link "Creatives" at bounding box center [74, 7] width 30 height 14
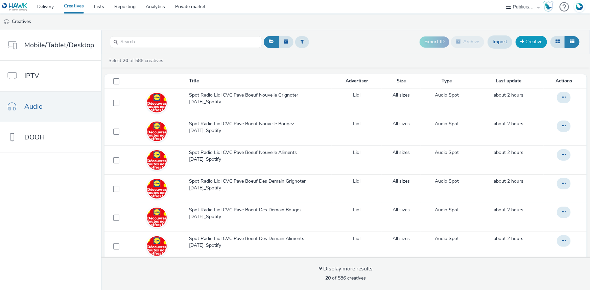
click at [530, 43] on link "Creative" at bounding box center [530, 42] width 31 height 12
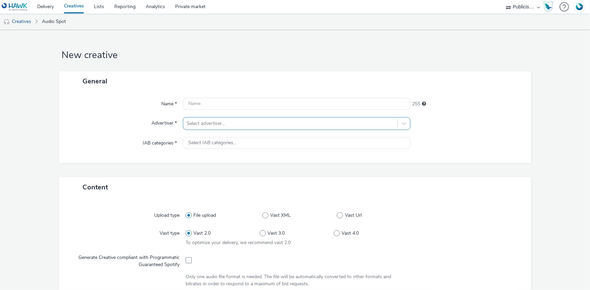
click at [242, 127] on div at bounding box center [290, 124] width 207 height 8
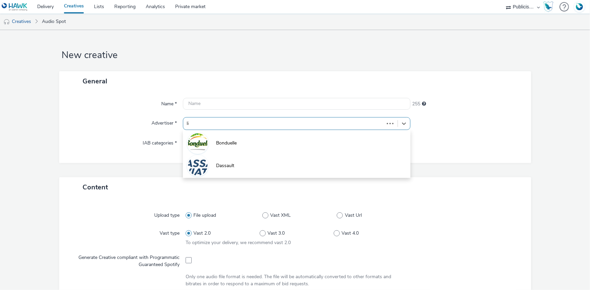
type input "lid"
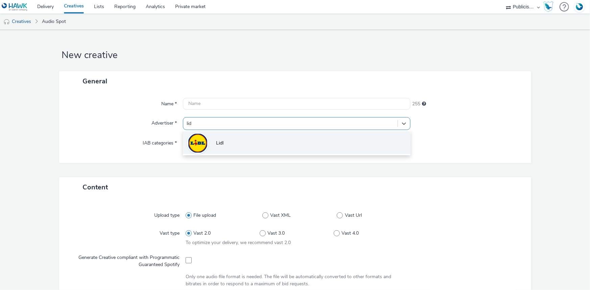
click at [208, 148] on li "Lidl" at bounding box center [296, 142] width 227 height 23
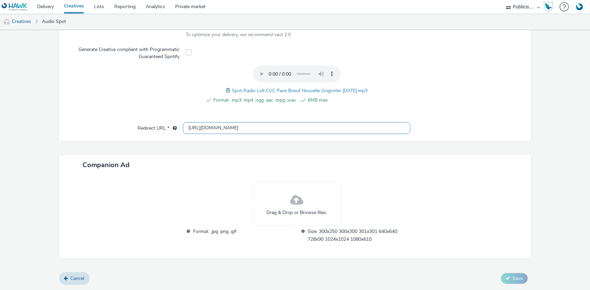
scroll to position [212, 0]
click at [194, 131] on input "http://lidl.fr" at bounding box center [296, 129] width 227 height 12
type input "https://lidl.fr"
click at [260, 91] on span "Spot Radio Lidl CVC Pave Boeuf Nouvelle Grignoter 16-09-25.mp3" at bounding box center [299, 91] width 135 height 6
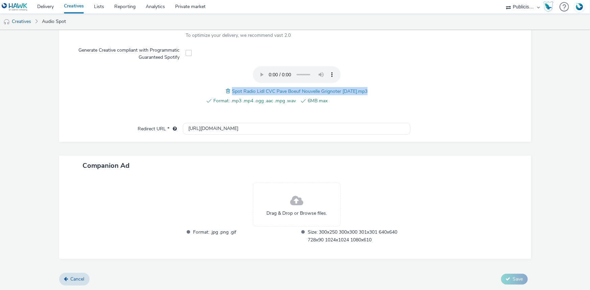
click at [260, 91] on span "Spot Radio Lidl CVC Pave Boeuf Nouvelle Grignoter 16-09-25.mp3" at bounding box center [299, 91] width 135 height 6
copy span "Spot Radio Lidl CVC Pave Boeuf Nouvelle Grignoter 16-09-25.mp3"
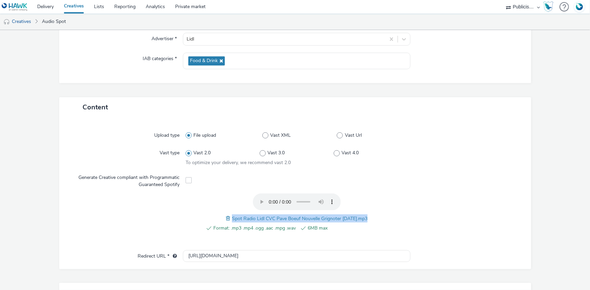
scroll to position [0, 0]
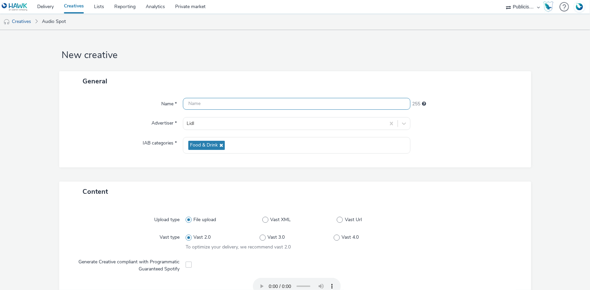
click at [215, 104] on input "text" at bounding box center [296, 104] width 227 height 12
paste input "Spot Radio Lidl CVC Pave Boeuf Nouvelle Grignoter 16-09-25.mp3"
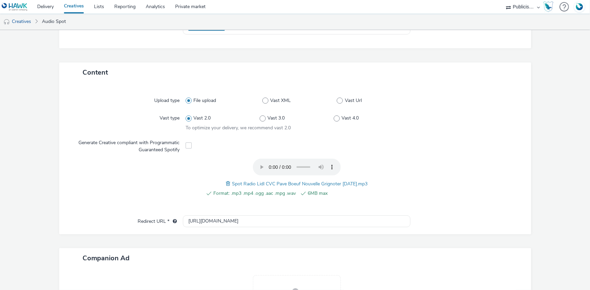
scroll to position [212, 0]
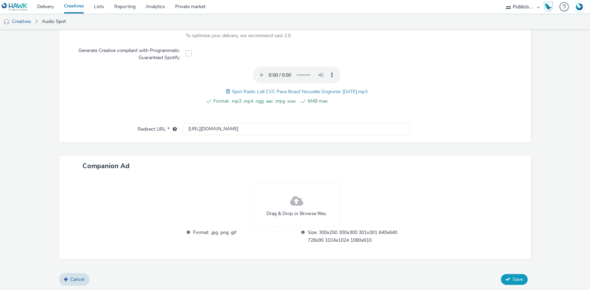
type input "Spot Radio Lidl CVC Pave Boeuf Nouvelle Grignoter 16-09-25"
click at [515, 279] on span "Save" at bounding box center [518, 279] width 10 height 6
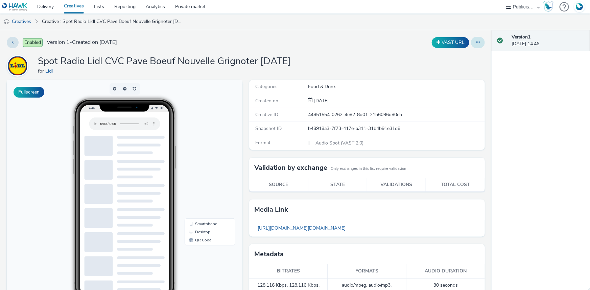
click at [475, 42] on button at bounding box center [478, 42] width 14 height 11
click at [454, 69] on link "Duplicate" at bounding box center [459, 70] width 51 height 14
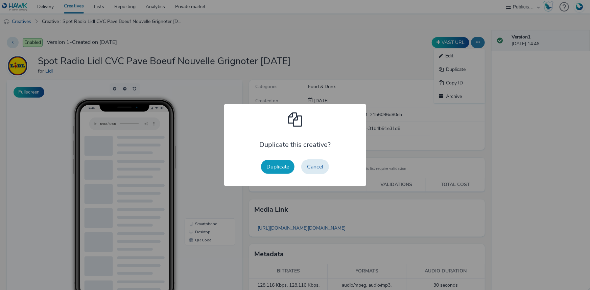
click at [288, 165] on button "Duplicate" at bounding box center [277, 167] width 33 height 14
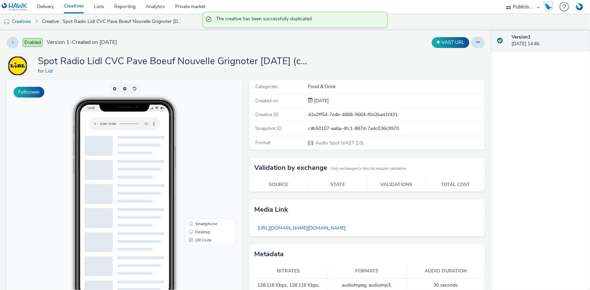
click at [473, 46] on button at bounding box center [478, 42] width 14 height 11
click at [465, 56] on link "Edit" at bounding box center [459, 56] width 51 height 14
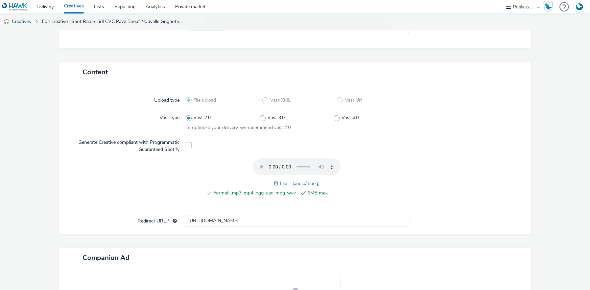
scroll to position [123, 0]
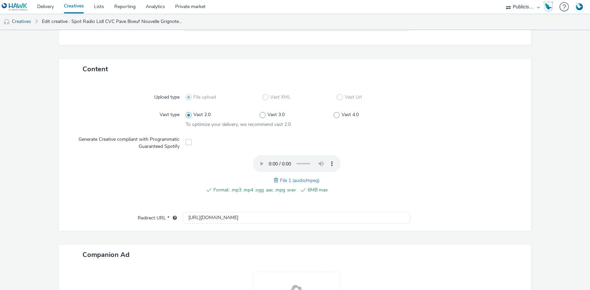
click at [274, 179] on span at bounding box center [277, 180] width 6 height 7
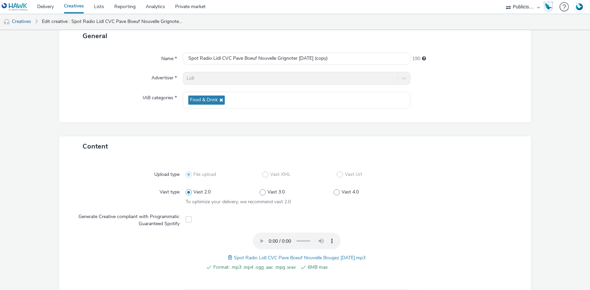
scroll to position [0, 0]
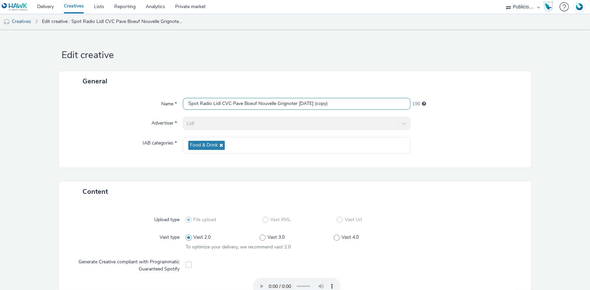
click at [271, 99] on input "Spot Radio Lidl CVC Pave Boeuf Nouvelle Grignoter 16-09-25 (copy)" at bounding box center [296, 104] width 227 height 12
paste input "Bougez 16-09-25"
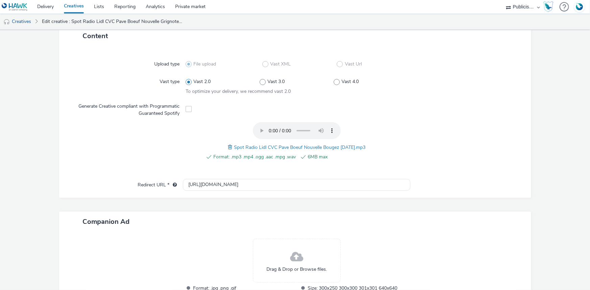
scroll to position [212, 0]
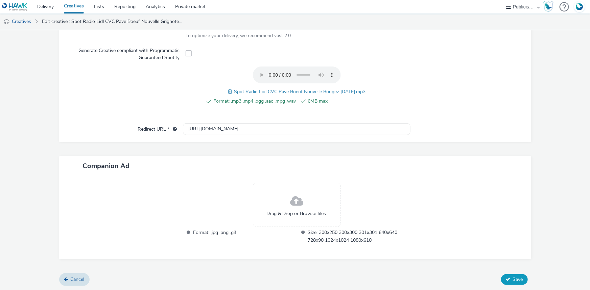
type input "Spot Radio Lidl CVC Pave Boeuf Nouvelle Bougez 16-09-25"
click at [507, 276] on button "Save" at bounding box center [514, 279] width 27 height 11
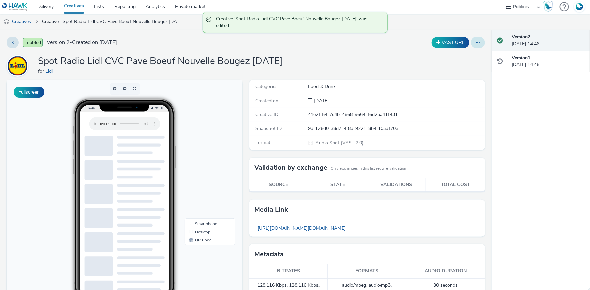
click at [476, 40] on icon at bounding box center [478, 42] width 4 height 5
click at [453, 66] on link "Duplicate" at bounding box center [459, 70] width 51 height 14
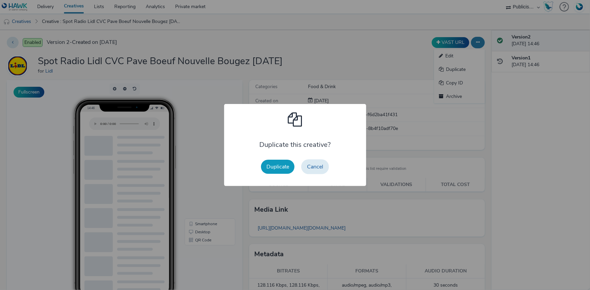
click at [275, 170] on button "Duplicate" at bounding box center [277, 167] width 33 height 14
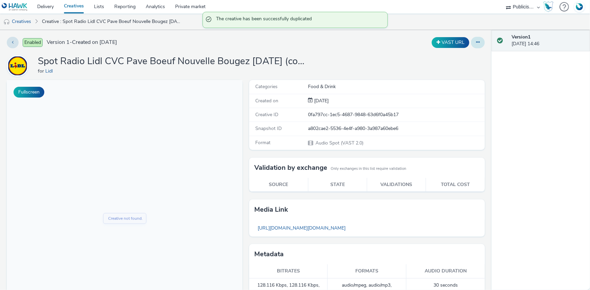
click at [476, 44] on icon at bounding box center [478, 42] width 4 height 5
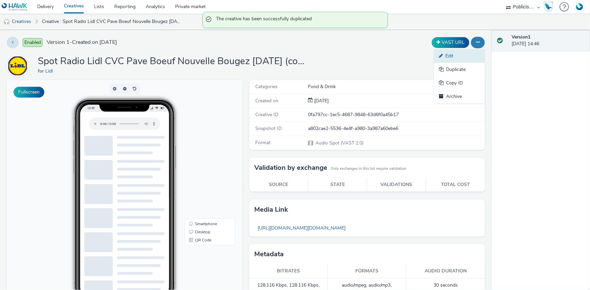
click at [457, 57] on link "Edit" at bounding box center [459, 56] width 51 height 14
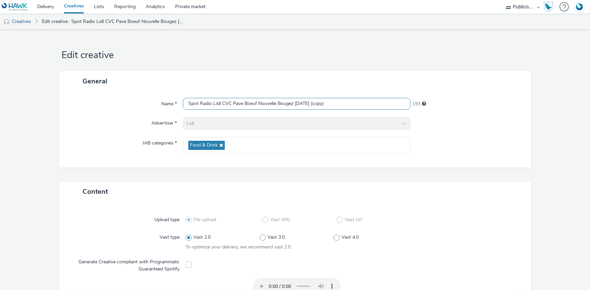
click at [245, 99] on input "Spot Radio Lidl CVC Pave Boeuf Nouvelle Bougez 16-09-25 (copy)" at bounding box center [296, 104] width 227 height 12
paste input "Aliments 16-09-25"
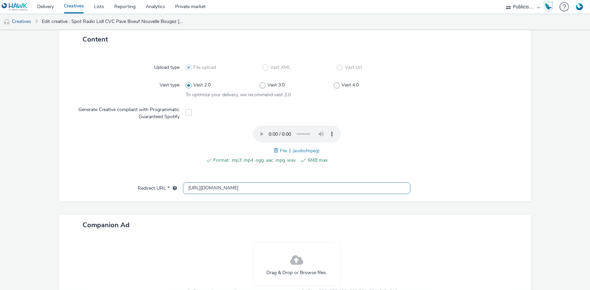
scroll to position [153, 0]
type input "Spot Radio Lidl CVC Pave Boeuf Nouvelle Aliments 16-09-25"
click at [275, 149] on span at bounding box center [277, 149] width 6 height 7
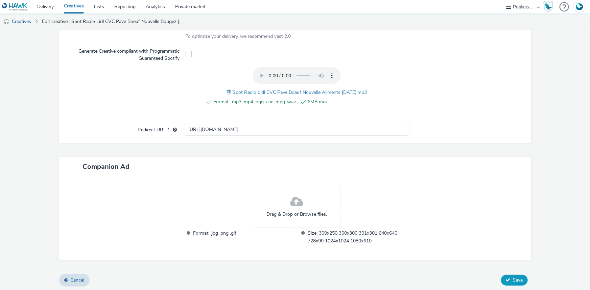
scroll to position [212, 0]
click at [513, 277] on span "Save" at bounding box center [518, 279] width 10 height 6
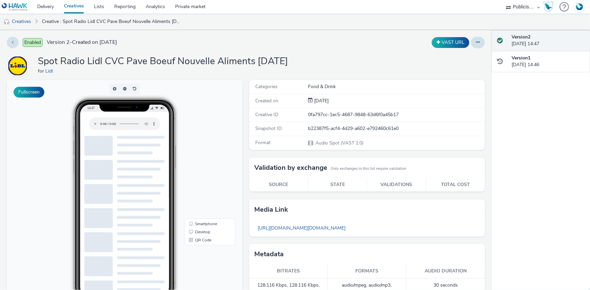
click at [75, 5] on link "Creatives" at bounding box center [74, 7] width 30 height 14
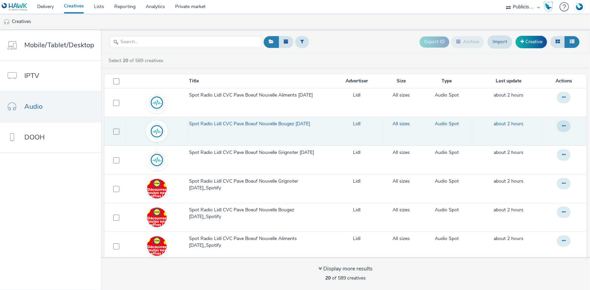
click at [281, 124] on span "Spot Radio Lidl CVC Pave Boeuf Nouvelle Bougez 16-09-25" at bounding box center [251, 124] width 124 height 7
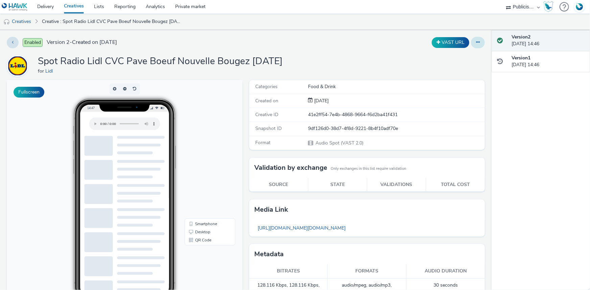
click at [476, 42] on icon at bounding box center [478, 42] width 4 height 5
click at [453, 57] on link "Edit" at bounding box center [459, 56] width 51 height 14
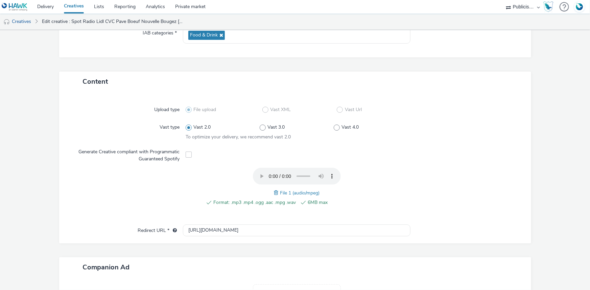
scroll to position [123, 0]
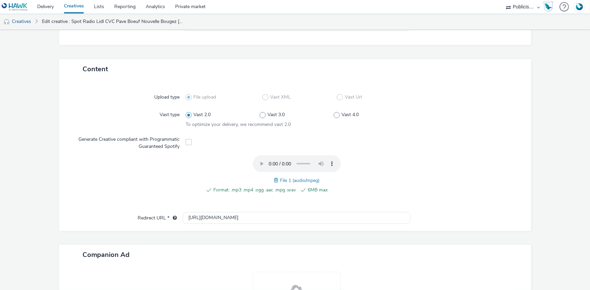
click at [274, 182] on span at bounding box center [277, 180] width 6 height 7
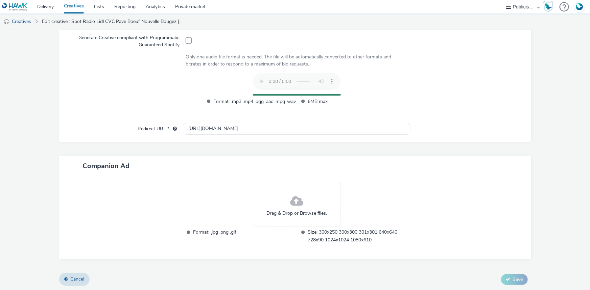
scroll to position [212, 0]
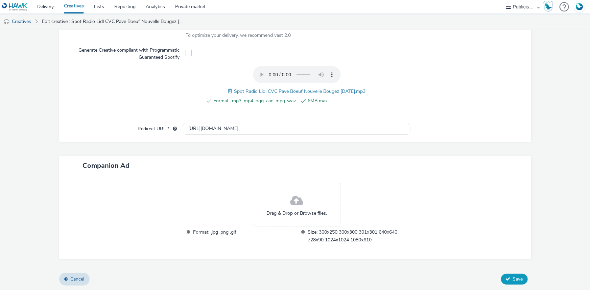
click at [515, 281] on span "Save" at bounding box center [518, 279] width 10 height 6
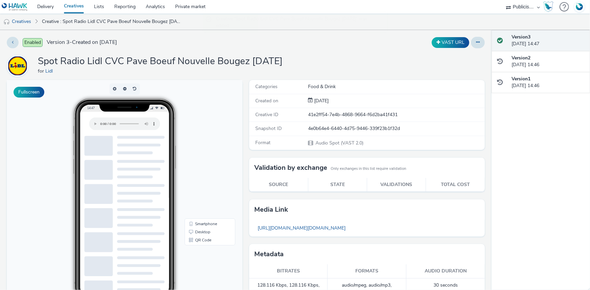
click at [67, 8] on link "Creatives" at bounding box center [74, 7] width 30 height 14
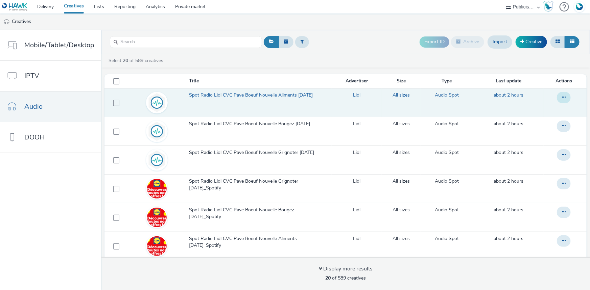
click at [557, 98] on button at bounding box center [563, 97] width 14 height 11
click at [527, 124] on link "Duplicate" at bounding box center [545, 125] width 51 height 14
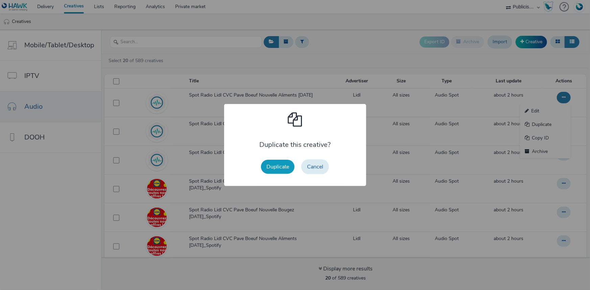
click at [286, 170] on button "Duplicate" at bounding box center [277, 167] width 33 height 14
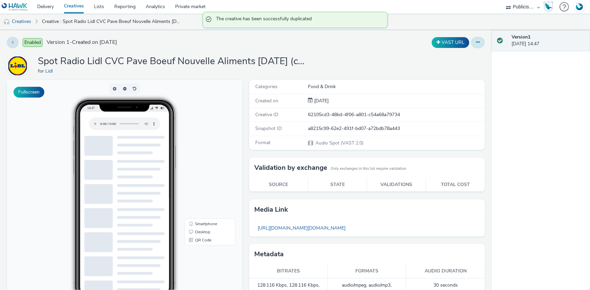
click at [471, 41] on button at bounding box center [478, 42] width 14 height 11
click at [453, 56] on link "Edit" at bounding box center [459, 56] width 51 height 14
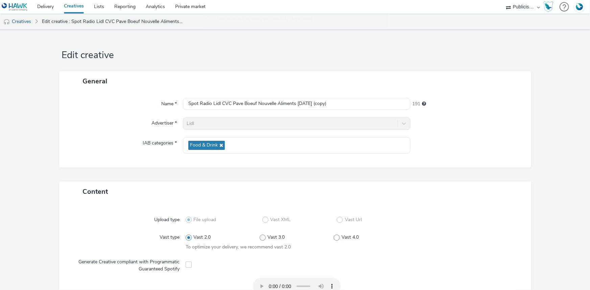
scroll to position [30, 0]
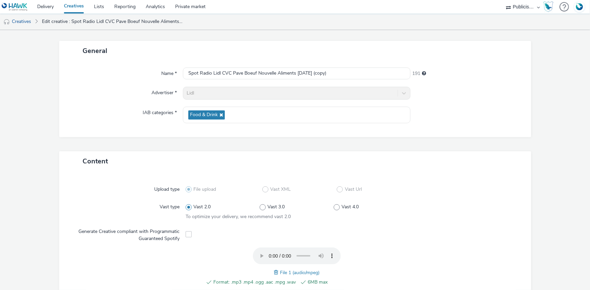
click at [274, 270] on span at bounding box center [277, 272] width 6 height 7
click at [272, 74] on input "Spot Radio Lidl CVC Pave Boeuf Nouvelle Aliments 16-09-25 (copy)" at bounding box center [296, 74] width 227 height 12
paste input "Des Demain Grignoter 16-09-25"
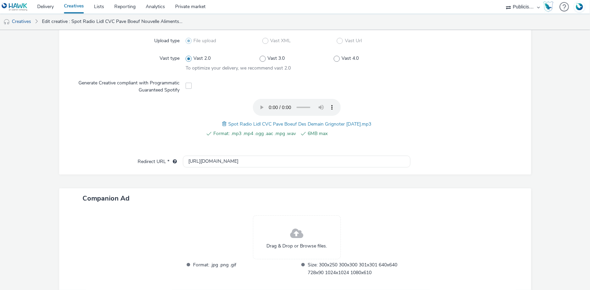
scroll to position [212, 0]
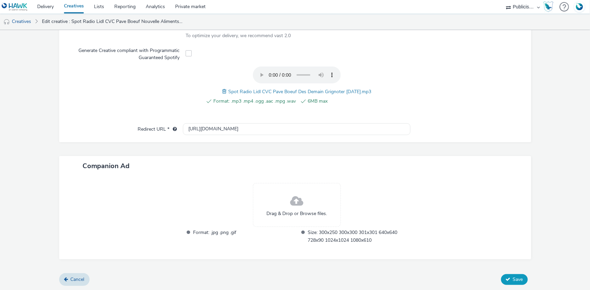
type input "Spot Radio Lidl CVC Pave Boeuf Des Demain Grignoter 16-09-25"
click at [516, 275] on button "Save" at bounding box center [514, 279] width 27 height 11
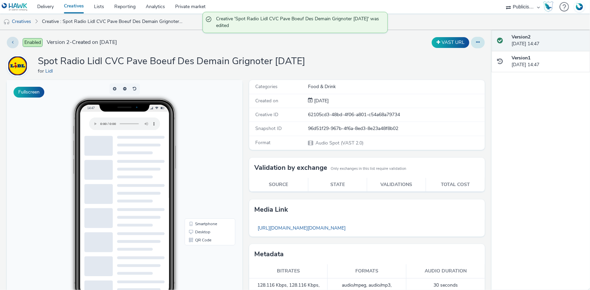
click at [476, 44] on icon at bounding box center [478, 42] width 4 height 5
click at [443, 68] on link "Duplicate" at bounding box center [459, 70] width 51 height 14
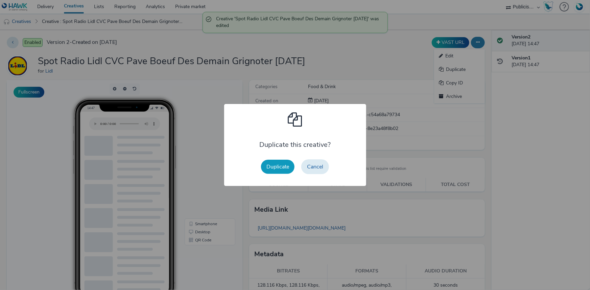
click at [276, 165] on button "Duplicate" at bounding box center [277, 167] width 33 height 14
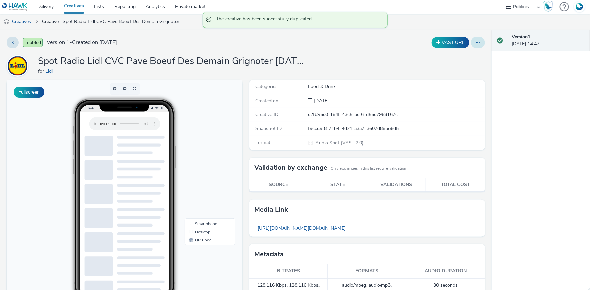
drag, startPoint x: 470, startPoint y: 43, endPoint x: 465, endPoint y: 46, distance: 6.0
click at [471, 43] on button at bounding box center [478, 42] width 14 height 11
click at [459, 54] on link "Edit" at bounding box center [459, 56] width 51 height 14
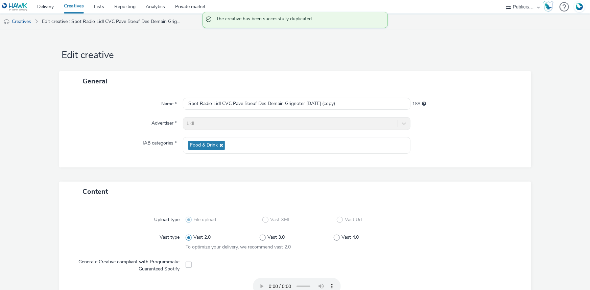
scroll to position [61, 0]
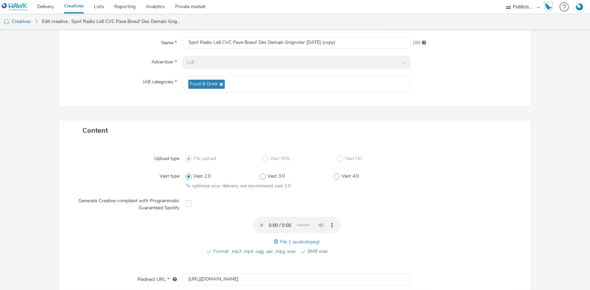
click at [274, 241] on span at bounding box center [277, 241] width 6 height 7
click at [275, 45] on input "Spot Radio Lidl CVC Pave Boeuf Des Demain Grignoter 16-09-25 (copy)" at bounding box center [296, 43] width 227 height 12
paste input "Bougez 16-09-25"
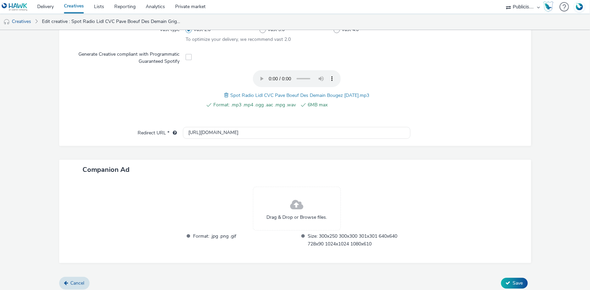
scroll to position [212, 0]
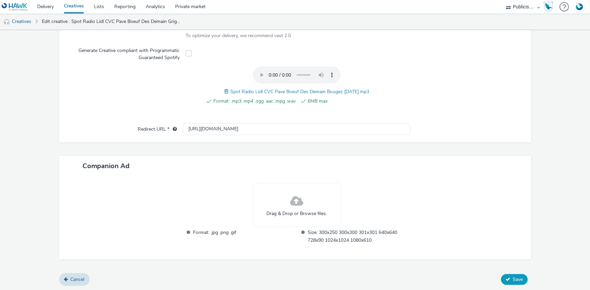
type input "Spot Radio Lidl CVC Pave Boeuf Des Demain Bougez 16-09-25"
click at [514, 280] on span "Save" at bounding box center [518, 279] width 10 height 6
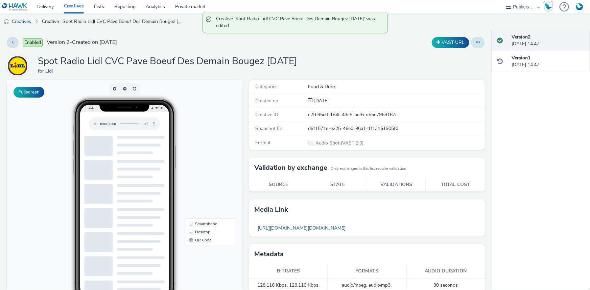
click at [476, 42] on button at bounding box center [478, 42] width 14 height 11
click at [447, 70] on link "Duplicate" at bounding box center [459, 70] width 51 height 14
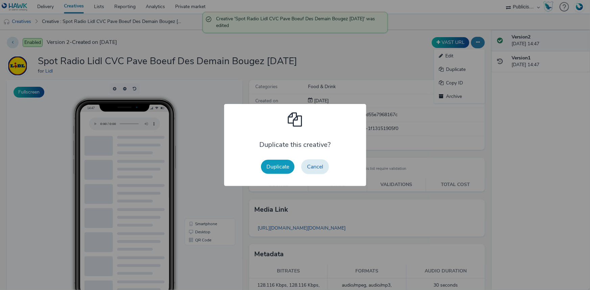
click at [277, 163] on button "Duplicate" at bounding box center [277, 167] width 33 height 14
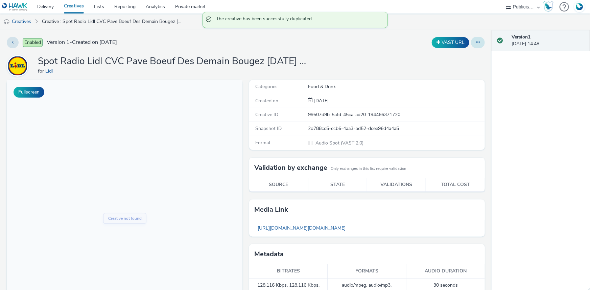
click at [476, 41] on button at bounding box center [478, 42] width 14 height 11
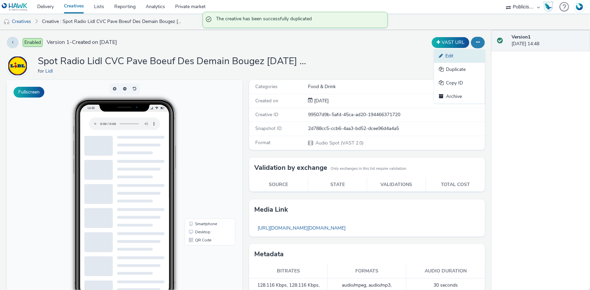
click at [445, 55] on link "Edit" at bounding box center [459, 56] width 51 height 14
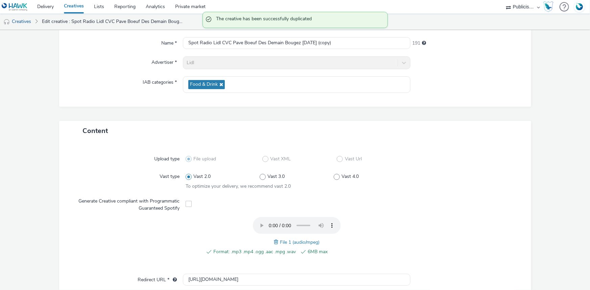
scroll to position [61, 0]
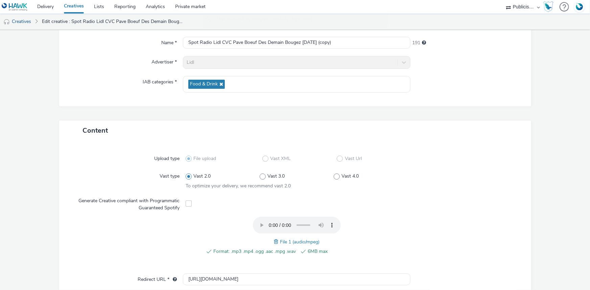
click at [274, 241] on span at bounding box center [277, 241] width 6 height 7
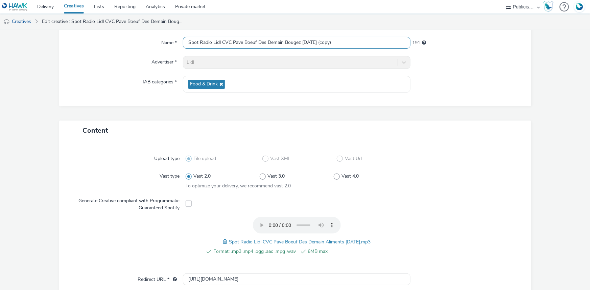
click at [241, 44] on input "Spot Radio Lidl CVC Pave Boeuf Des Demain Bougez 16-09-25 (copy)" at bounding box center [296, 43] width 227 height 12
paste input "Aliments 16-09-25"
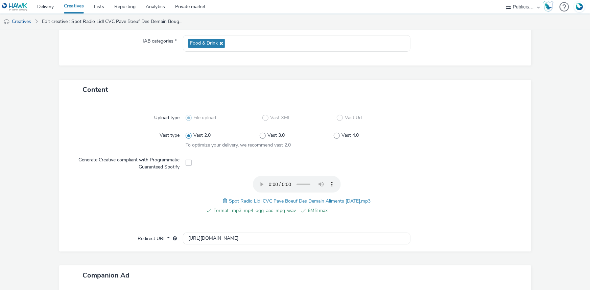
scroll to position [212, 0]
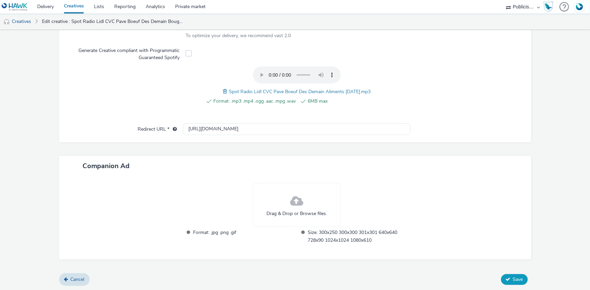
type input "Spot Radio Lidl CVC Pave Boeuf Des Demain Aliments 16-09-25"
click at [507, 276] on button "Save" at bounding box center [514, 279] width 27 height 11
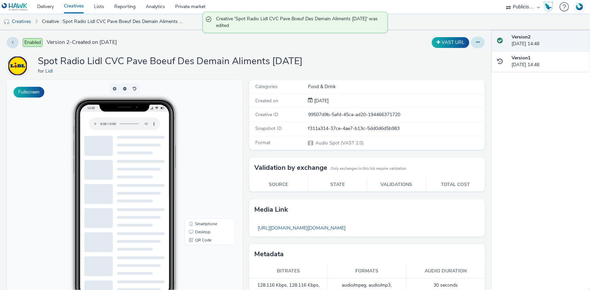
click at [476, 43] on icon at bounding box center [478, 42] width 4 height 5
click at [450, 72] on link "Duplicate" at bounding box center [459, 70] width 51 height 14
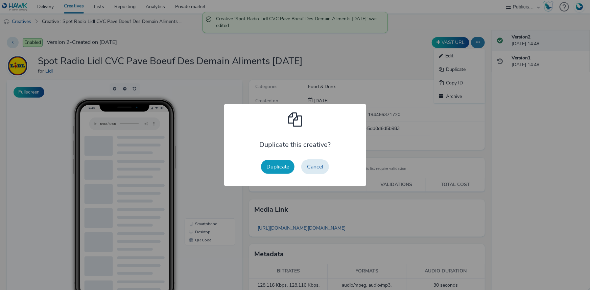
click at [286, 171] on button "Duplicate" at bounding box center [277, 167] width 33 height 14
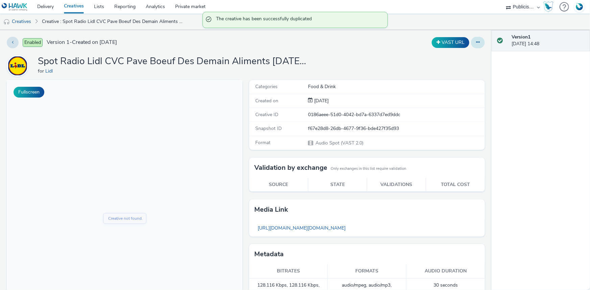
click at [478, 45] on button at bounding box center [478, 42] width 14 height 11
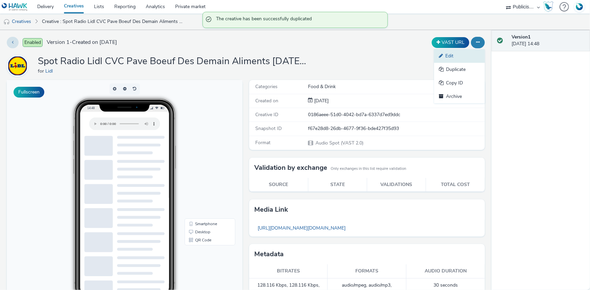
drag, startPoint x: 464, startPoint y: 54, endPoint x: 457, endPoint y: 59, distance: 8.4
click at [464, 54] on link "Edit" at bounding box center [459, 56] width 51 height 14
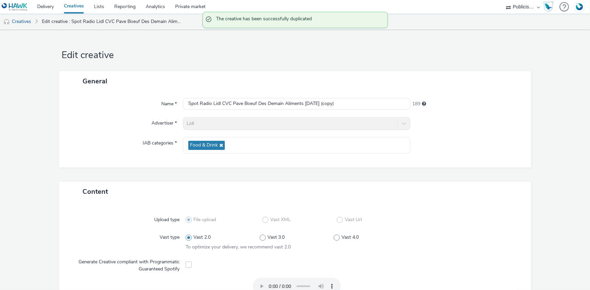
scroll to position [30, 0]
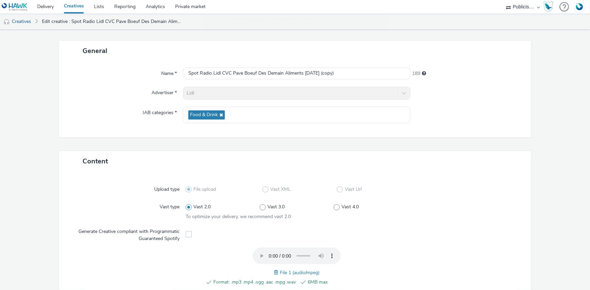
click at [274, 273] on span at bounding box center [277, 272] width 6 height 7
click at [231, 73] on input "Spot Radio Lidl CVC Pave Boeuf Des Demain Aliments 16-09-25 (copy)" at bounding box center [296, 74] width 227 height 12
paste input "in aux 3 Chocolats Grignoter 18-09-25"
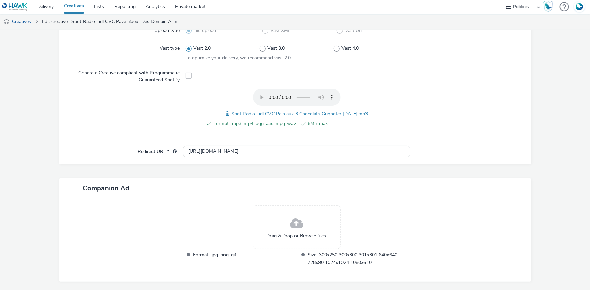
scroll to position [212, 0]
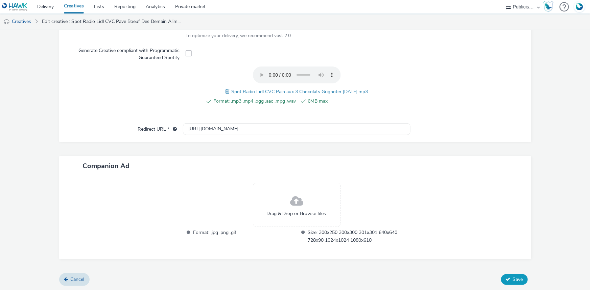
type input "Spot Radio Lidl CVC Pain aux 3 Chocolats Grignoter 18-09-25"
click at [513, 277] on span "Save" at bounding box center [518, 279] width 10 height 6
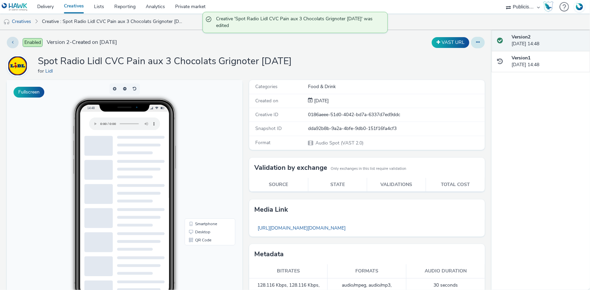
click at [476, 42] on icon at bounding box center [478, 42] width 4 height 5
click at [453, 70] on link "Duplicate" at bounding box center [459, 70] width 51 height 14
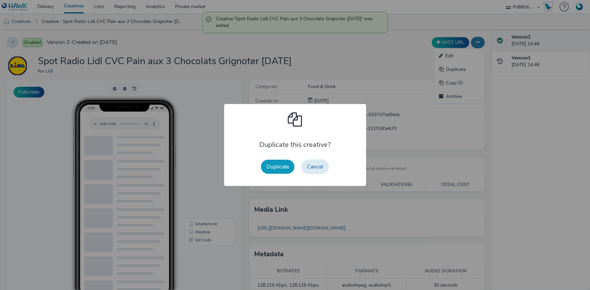
click at [284, 166] on button "Duplicate" at bounding box center [277, 167] width 33 height 14
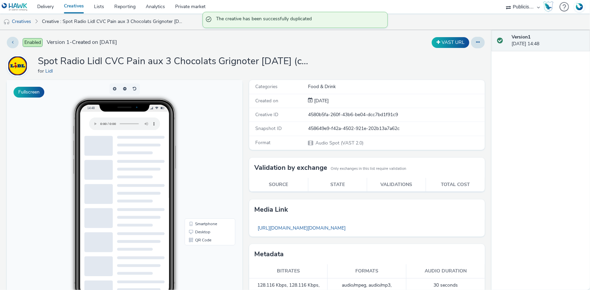
click at [480, 45] on div at bounding box center [478, 42] width 14 height 11
click at [476, 44] on icon at bounding box center [478, 42] width 4 height 5
click at [462, 53] on link "Edit" at bounding box center [459, 56] width 51 height 14
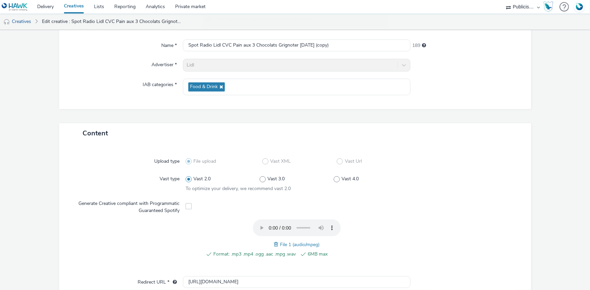
scroll to position [61, 0]
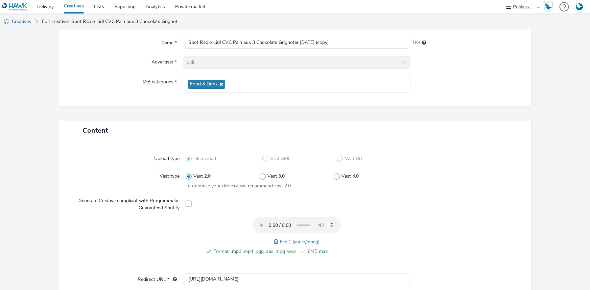
click at [275, 241] on span at bounding box center [277, 241] width 6 height 7
click at [268, 42] on input "Spot Radio Lidl CVC Pain aux 3 Chocolats Grignoter 18-09-25 (copy)" at bounding box center [296, 43] width 227 height 12
paste input "Bougez 18-09-25"
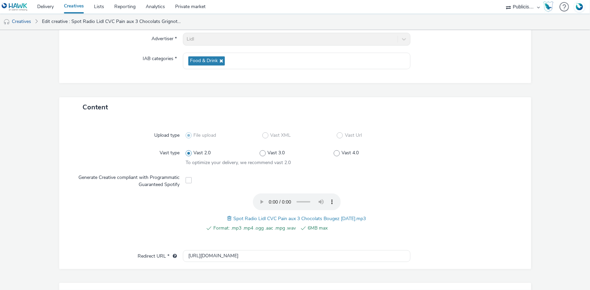
scroll to position [212, 0]
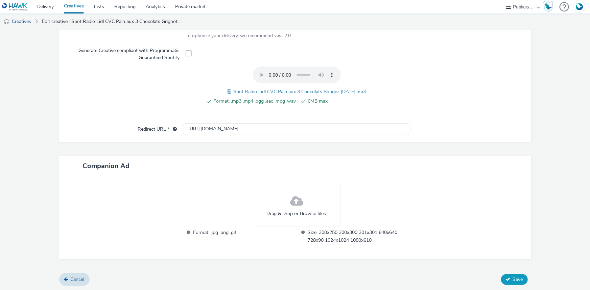
type input "Spot Radio Lidl CVC Pain aux 3 Chocolats Bougez 18-09-25"
click at [513, 277] on span "Save" at bounding box center [518, 279] width 10 height 6
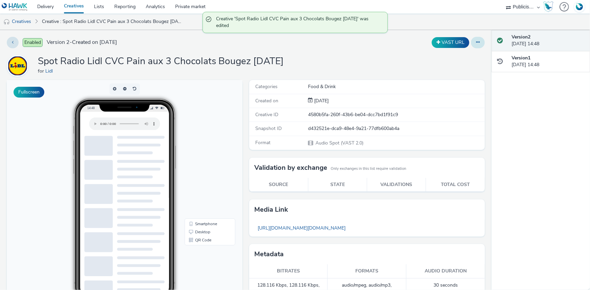
click at [476, 41] on icon at bounding box center [478, 42] width 4 height 5
click at [444, 71] on link "Duplicate" at bounding box center [459, 70] width 51 height 14
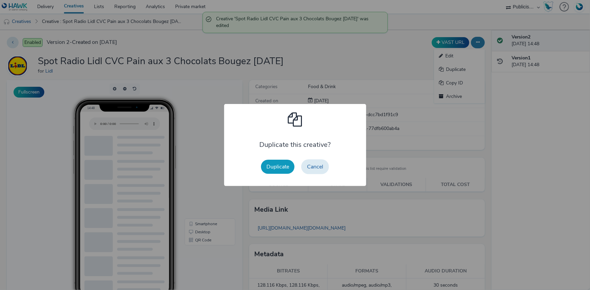
click at [281, 163] on button "Duplicate" at bounding box center [277, 167] width 33 height 14
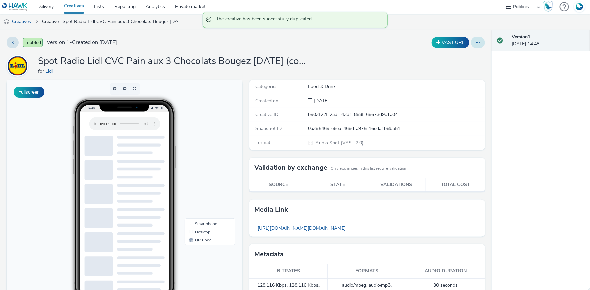
click at [476, 43] on icon at bounding box center [478, 42] width 4 height 5
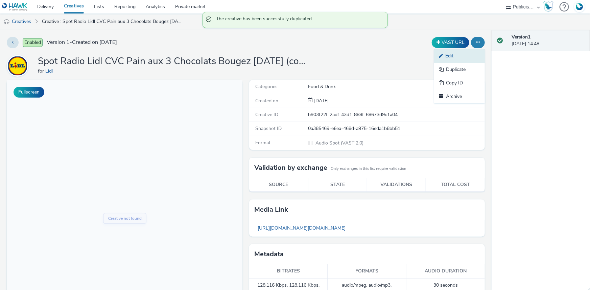
click at [448, 55] on link "Edit" at bounding box center [459, 56] width 51 height 14
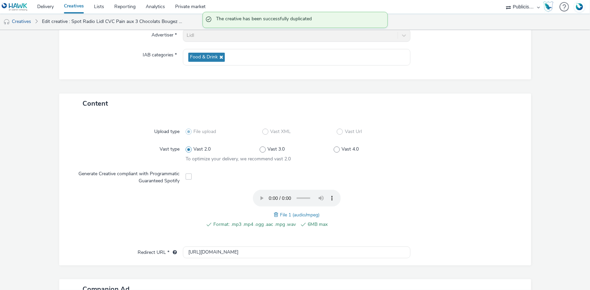
scroll to position [92, 0]
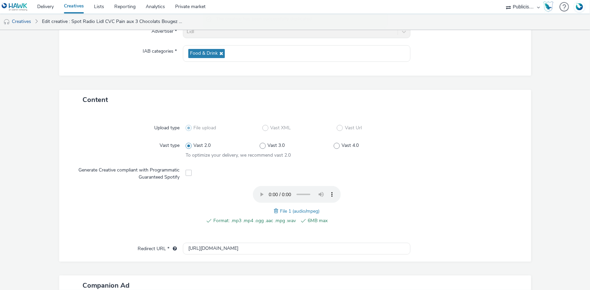
click at [274, 208] on span at bounding box center [277, 210] width 6 height 7
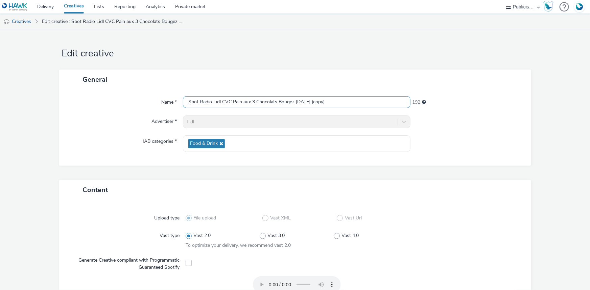
scroll to position [0, 0]
click at [243, 101] on input "Spot Radio Lidl CVC Pain aux 3 Chocolats Bougez 18-09-25 (copy)" at bounding box center [296, 104] width 227 height 12
paste input "Aliments 18-09-25"
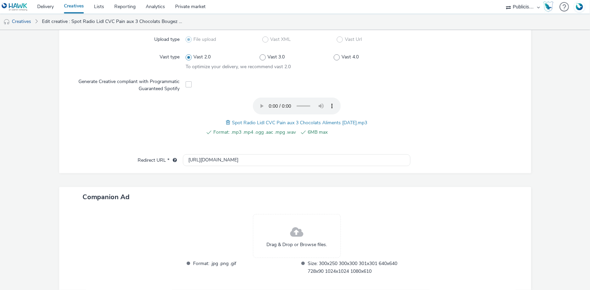
scroll to position [212, 0]
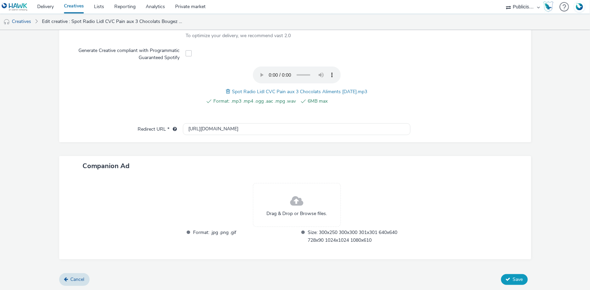
type input "Spot Radio Lidl CVC Pain aux 3 Chocolats Aliments 18-09-25"
click at [513, 277] on span "Save" at bounding box center [518, 279] width 10 height 6
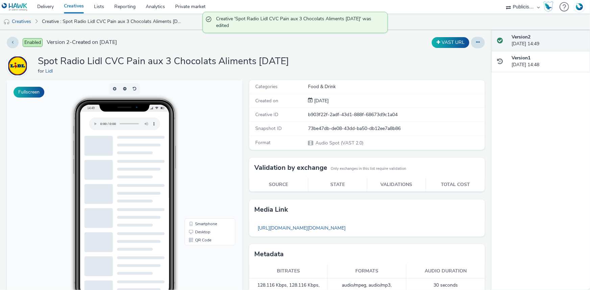
click at [72, 5] on link "Creatives" at bounding box center [74, 7] width 30 height 14
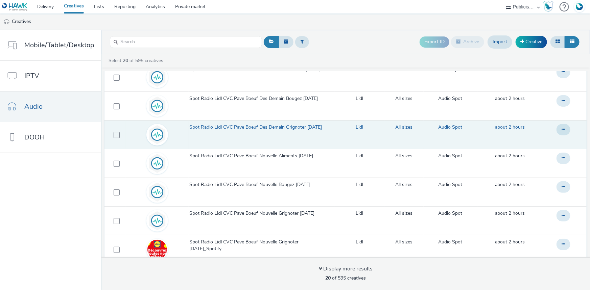
scroll to position [123, 0]
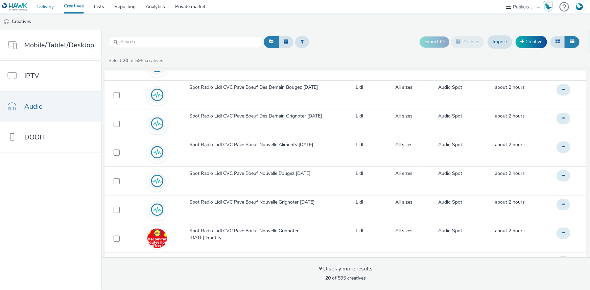
click at [46, 4] on link "Delivery" at bounding box center [45, 7] width 27 height 14
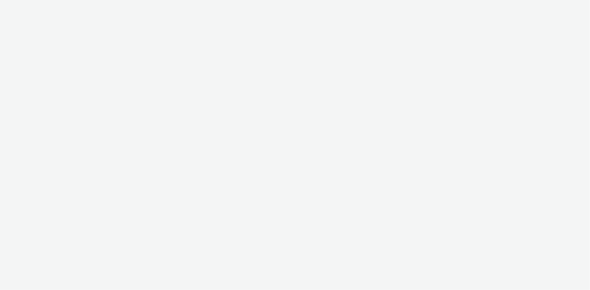
select select "d07aba32-d775-4fed-a722-f10c6504dd64"
select select "f97d6638-e0a1-4f7a-bf46-55015878e29e"
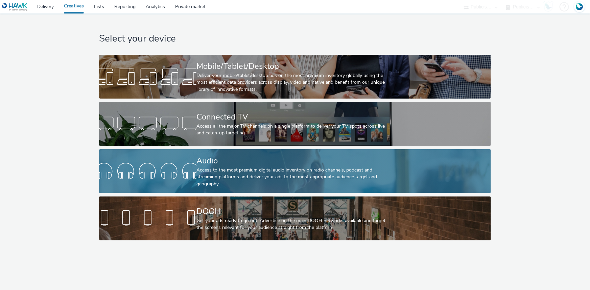
click at [206, 169] on div "Access to the most premium digital audio inventory on radio channels, podcast a…" at bounding box center [293, 177] width 194 height 21
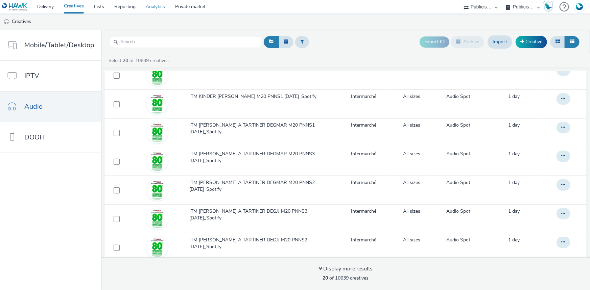
scroll to position [159, 0]
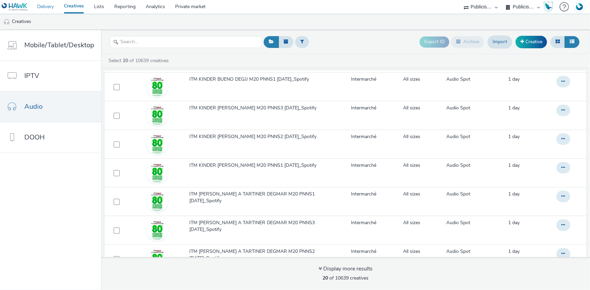
click at [44, 4] on link "Delivery" at bounding box center [45, 7] width 27 height 14
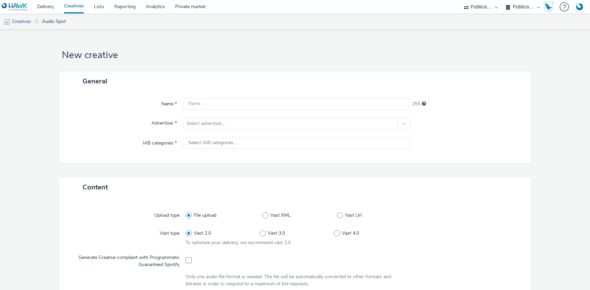
select select "d07aba32-d775-4fed-a722-f10c6504dd64"
select select "f97d6638-e0a1-4f7a-bf46-55015878e29e"
click at [202, 127] on div at bounding box center [290, 124] width 207 height 8
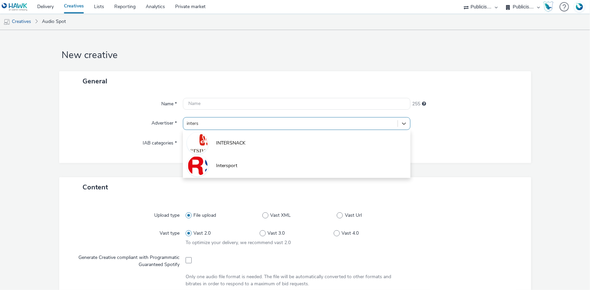
type input "intersn"
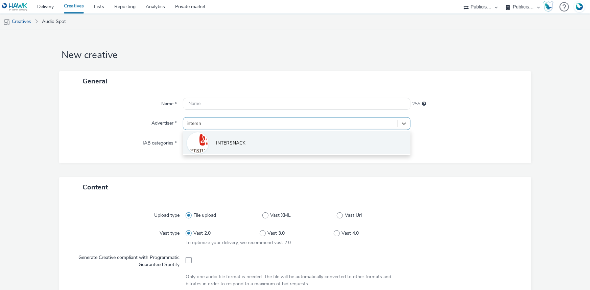
click at [244, 139] on li "INTERSNACK" at bounding box center [296, 142] width 227 height 23
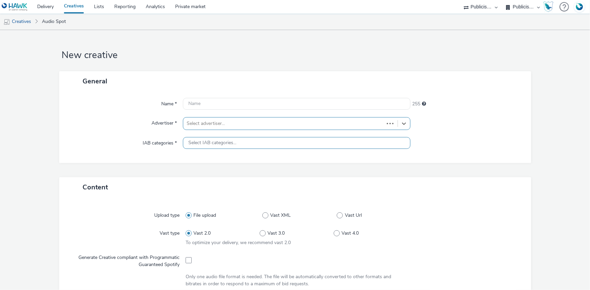
type input "[URL]"
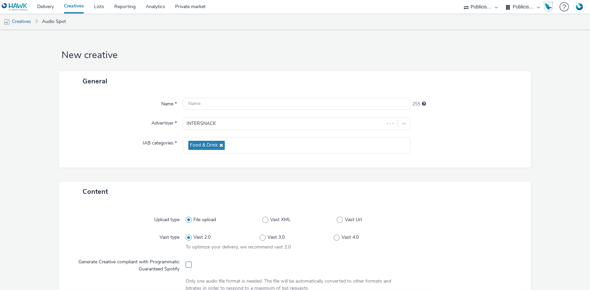
click at [188, 265] on span at bounding box center [188, 265] width 6 height 6
checkbox input "true"
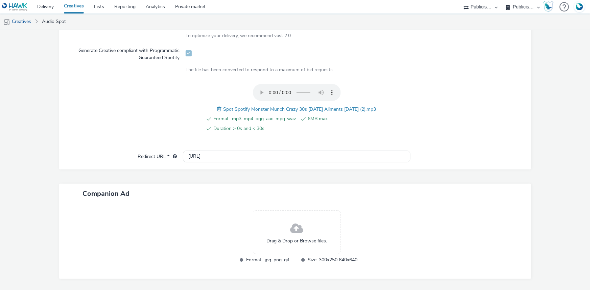
scroll to position [231, 0]
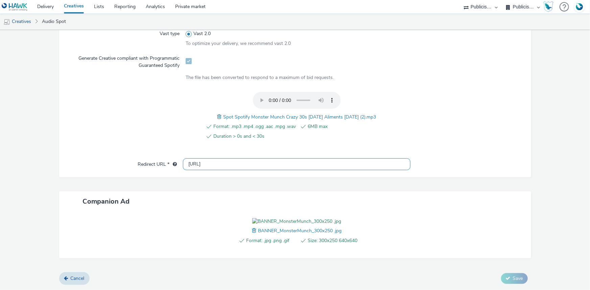
click at [206, 158] on input "[URL]" at bounding box center [296, 164] width 227 height 12
paste input "s://[DOMAIN_NAME][URL]"
type input "[URL][DOMAIN_NAME]"
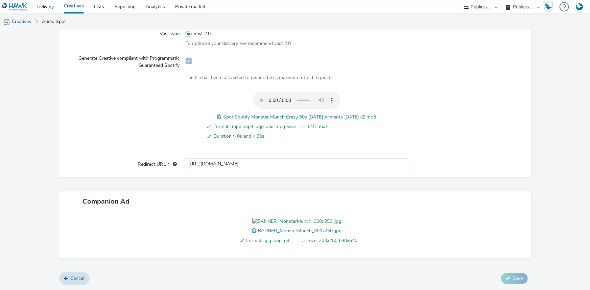
click at [240, 123] on span "Format: .mp3 .mp4 .ogg .aac .mpg .wav" at bounding box center [254, 127] width 82 height 8
click at [241, 114] on span "Spot Spotify Monster Munch Crazy 30s Halloween Aliments 12-09-25 (2).mp3" at bounding box center [299, 117] width 153 height 6
copy span "Spot Spotify Monster Munch Crazy 30s Halloween Aliments 12-09-25 (2).mp3"
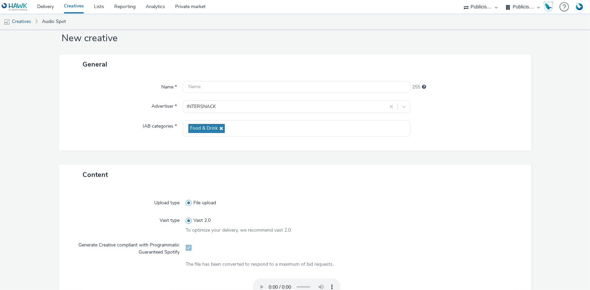
scroll to position [17, 0]
click at [207, 86] on input "text" at bounding box center [296, 87] width 227 height 12
paste input "Spot Spotify Monster Munch Crazy 30s Halloween Aliments 12-09-25 (2).mp3"
type input "Spot Spotify Monster Munch Crazy 30s Halloween Aliments 12-09-25_Spotify"
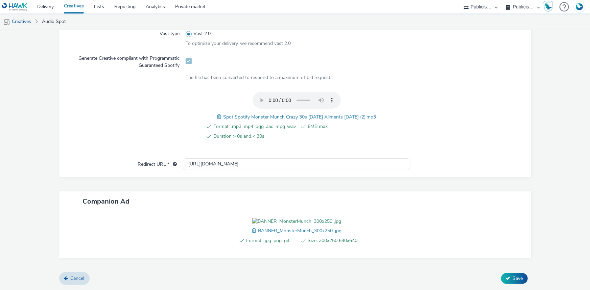
scroll to position [242, 0]
click at [513, 281] on span "Save" at bounding box center [518, 278] width 10 height 6
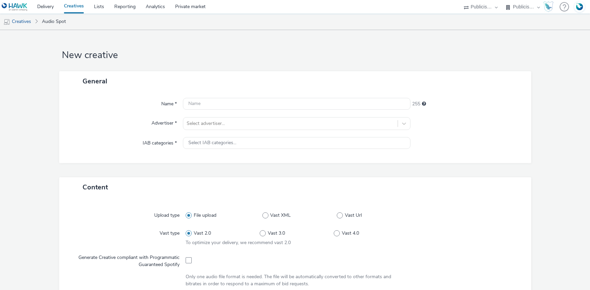
select select "d07aba32-d775-4fed-a722-f10c6504dd64"
select select "f97d6638-e0a1-4f7a-bf46-55015878e29e"
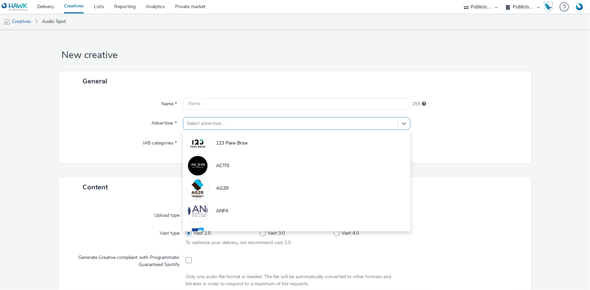
click at [203, 127] on div at bounding box center [290, 124] width 207 height 8
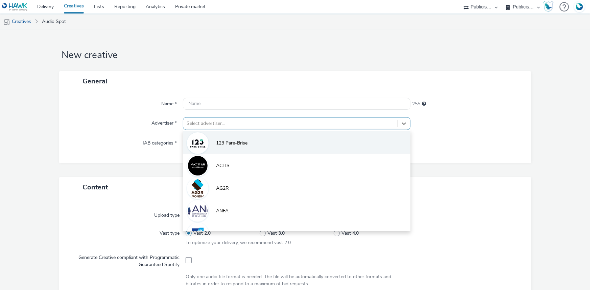
paste input "intersn"
type input "intersn"
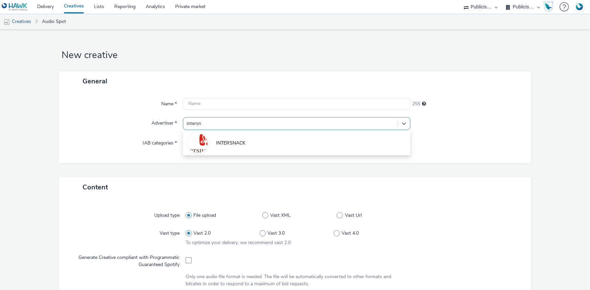
click at [207, 141] on li "INTERSNACK" at bounding box center [296, 142] width 227 height 23
type input "[URL]"
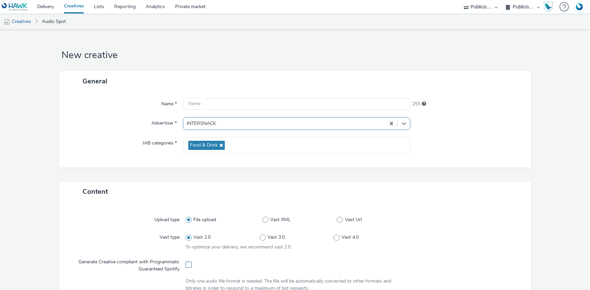
click at [185, 264] on span at bounding box center [188, 265] width 6 height 6
checkbox input "true"
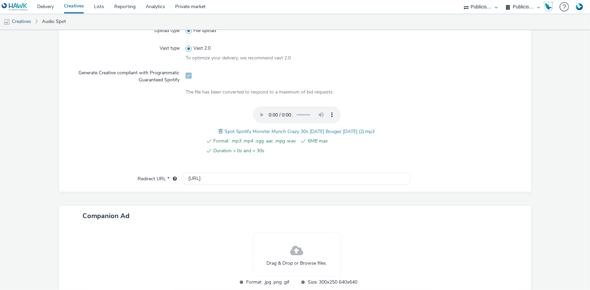
scroll to position [231, 0]
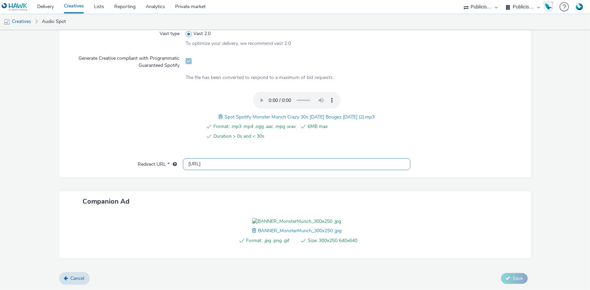
click at [212, 158] on input "[URL]" at bounding box center [296, 164] width 227 height 12
paste input "s://[DOMAIN_NAME][URL]"
type input "[URL][DOMAIN_NAME]"
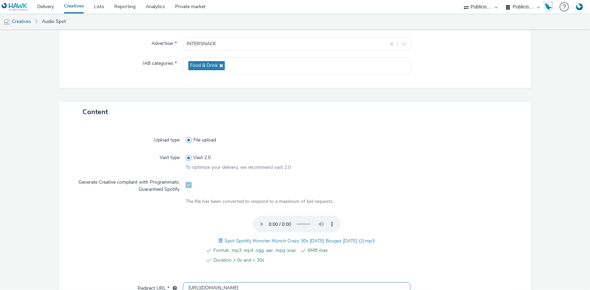
scroll to position [0, 0]
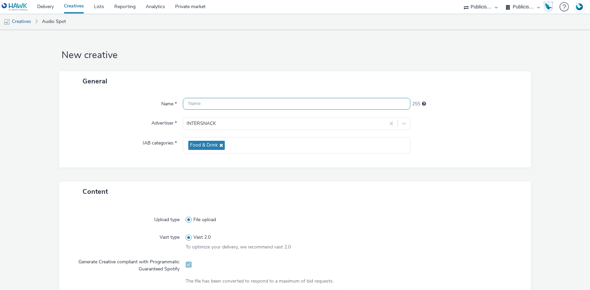
click at [219, 109] on input "text" at bounding box center [296, 104] width 227 height 12
paste input "_Spotify"
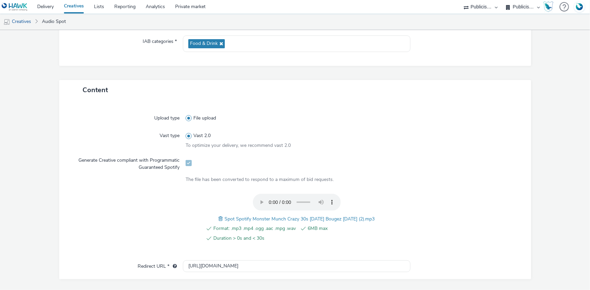
scroll to position [184, 0]
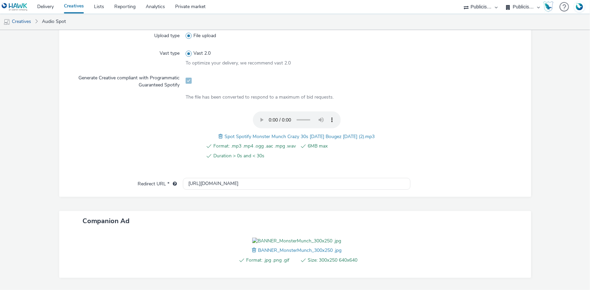
click at [316, 134] on span "Spot Spotify Monster Munch Crazy 30s [DATE] Bougez [DATE] (2).mp3" at bounding box center [300, 136] width 150 height 6
copy span "Spot Spotify Monster Munch Crazy 30s [DATE] Bougez [DATE] (2).mp3"
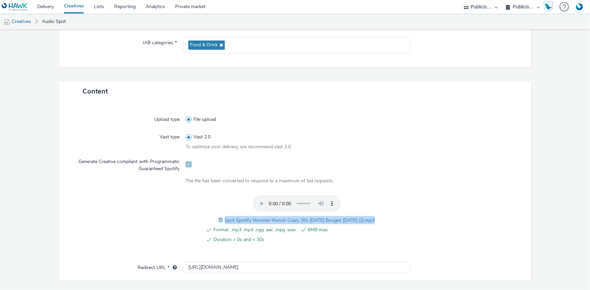
scroll to position [0, 0]
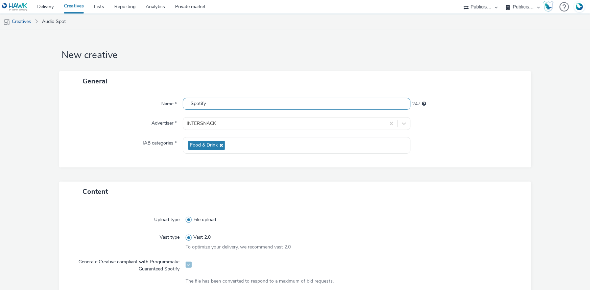
click at [188, 105] on input "_Spotify" at bounding box center [296, 104] width 227 height 12
paste input "Spot Spotify Monster Munch Crazy 30s [DATE] Bougez [DATE] (2).mp3"
type input "Spot Spotify Monster Munch Crazy 30s [DATE] Bougez [DATE]_Spotify"
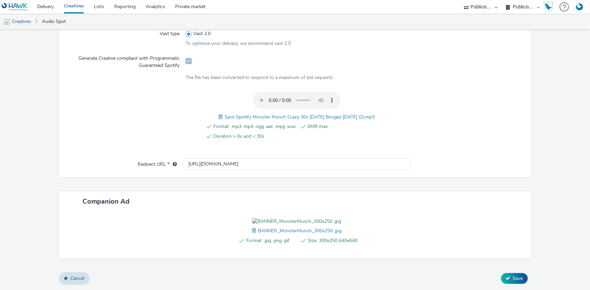
scroll to position [242, 0]
click at [511, 274] on button "Save" at bounding box center [514, 278] width 27 height 11
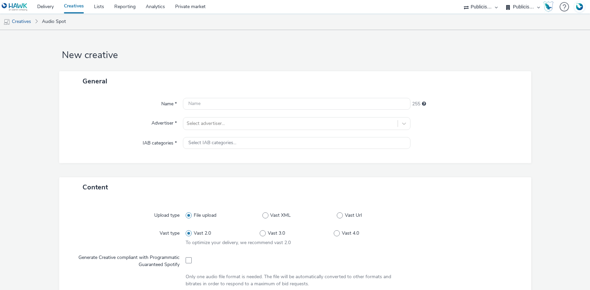
select select "d07aba32-d775-4fed-a722-f10c6504dd64"
select select "f97d6638-e0a1-4f7a-bf46-55015878e29e"
click at [208, 128] on div "Select advertiser..." at bounding box center [290, 123] width 214 height 11
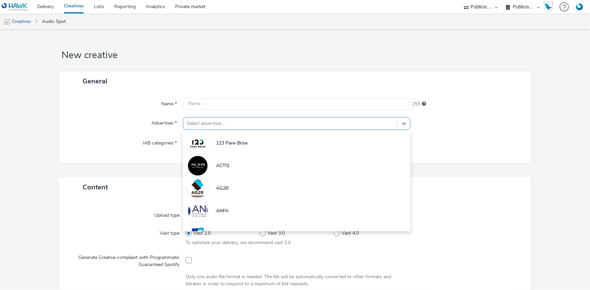
paste input "intersn"
type input "intersn"
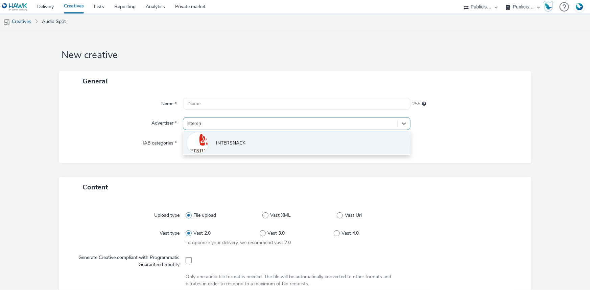
click at [216, 144] on span "INTERSNACK" at bounding box center [230, 143] width 29 height 7
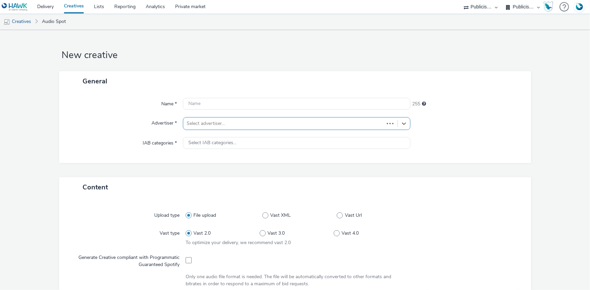
type input "[URL]"
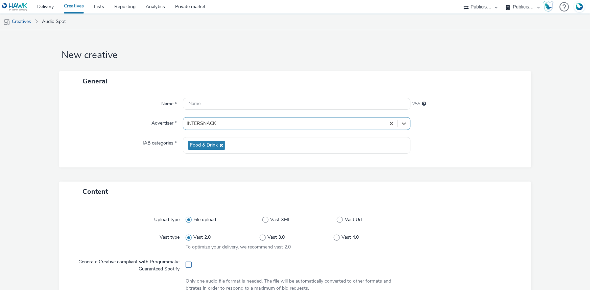
click at [186, 264] on span at bounding box center [188, 265] width 6 height 6
checkbox input "true"
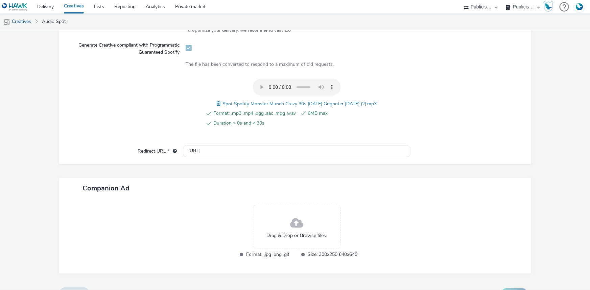
scroll to position [231, 0]
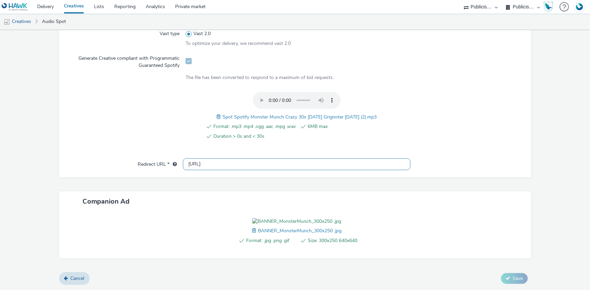
click at [208, 158] on input "[URL]" at bounding box center [296, 164] width 227 height 12
paste input "s://[DOMAIN_NAME][URL]"
type input "[URL][DOMAIN_NAME]"
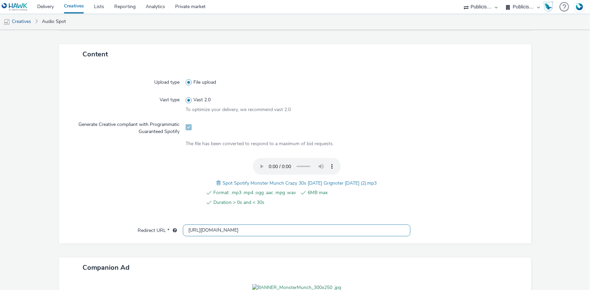
scroll to position [17, 0]
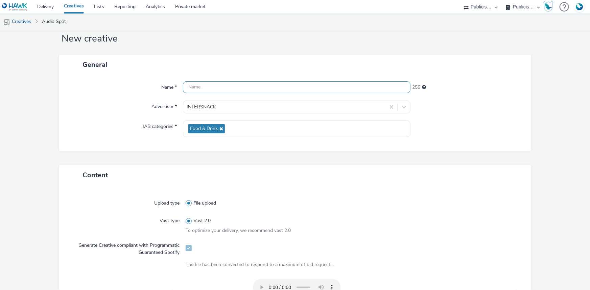
click at [223, 92] on input "text" at bounding box center [296, 87] width 227 height 12
paste input "_Spotify"
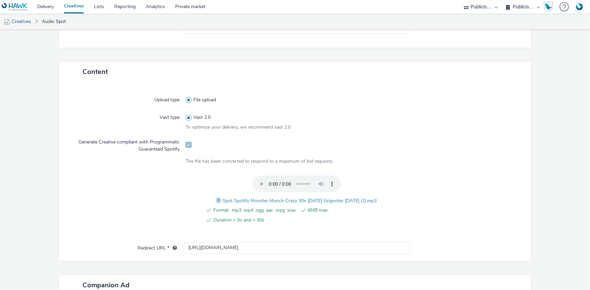
scroll to position [231, 0]
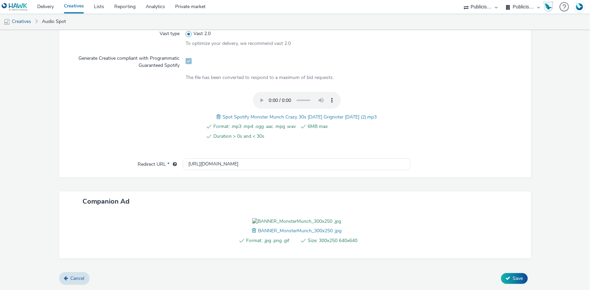
click at [268, 114] on span "Spot Spotify Monster Munch Crazy 30s [DATE] Grignoter [DATE] (2).mp3" at bounding box center [300, 117] width 154 height 6
copy span "Spot Spotify Monster Munch Crazy 30s [DATE] Grignoter [DATE] (2).mp3"
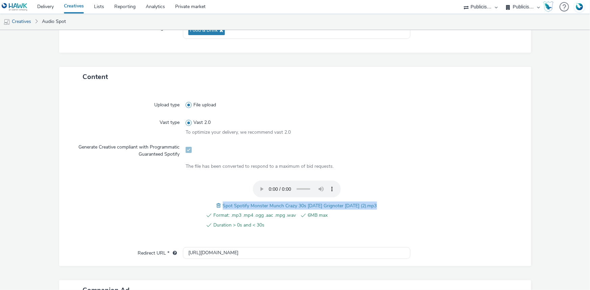
scroll to position [17, 0]
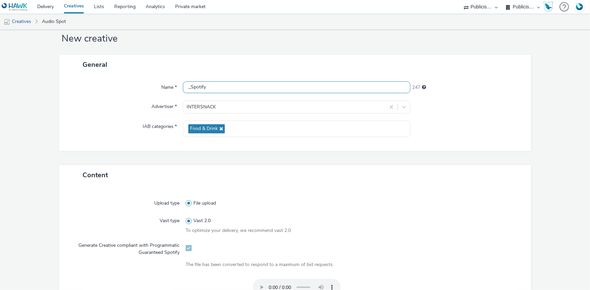
click at [186, 88] on input "_Spotify" at bounding box center [296, 87] width 227 height 12
paste input "Spot Spotify Monster Munch Crazy 30s [DATE] Grignoter [DATE] (2).mp3"
type input "Spot Spotify Monster Munch Crazy 30s [DATE] Grignoter [DATE]_Spotify"
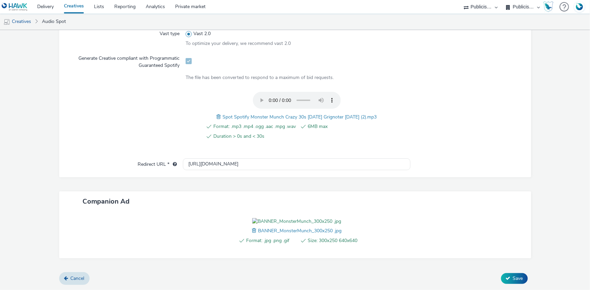
scroll to position [242, 0]
click at [518, 279] on span "Save" at bounding box center [518, 278] width 10 height 6
